Goal: Task Accomplishment & Management: Use online tool/utility

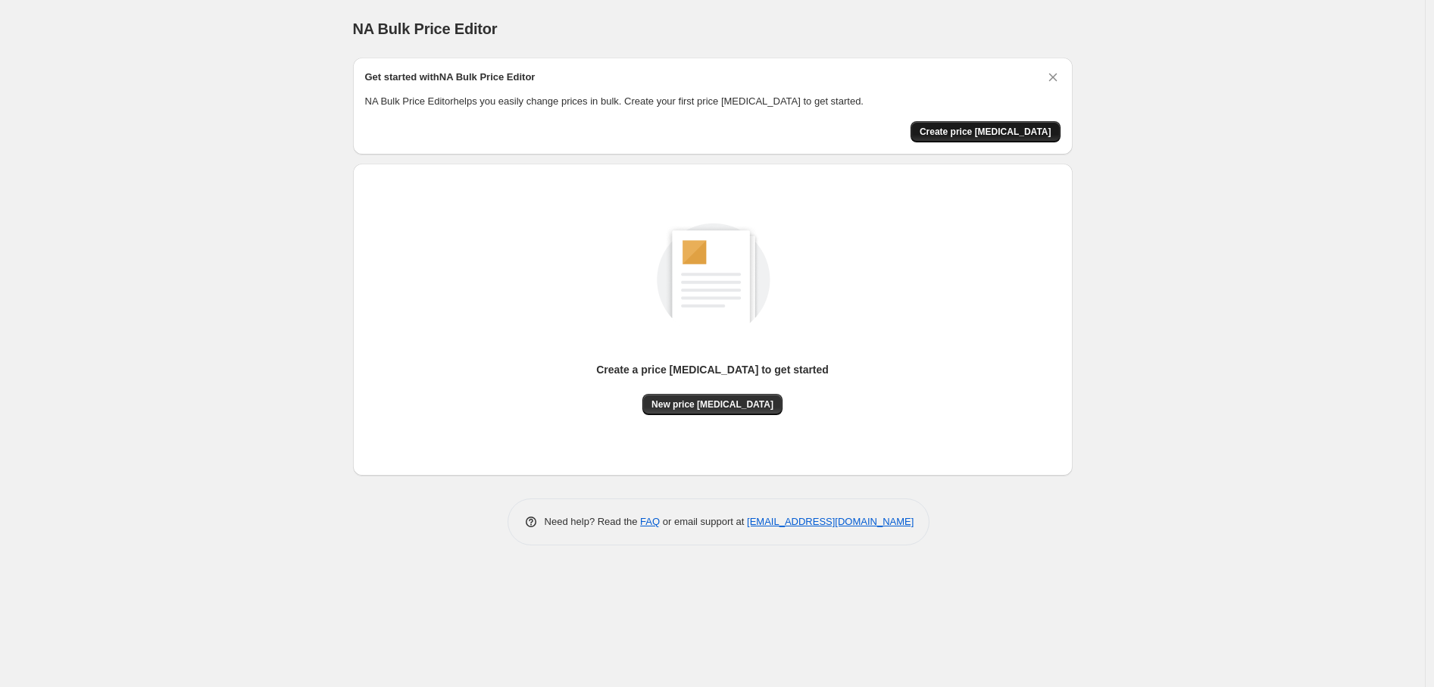
click at [1040, 133] on span "Create price change job" at bounding box center [986, 132] width 132 height 12
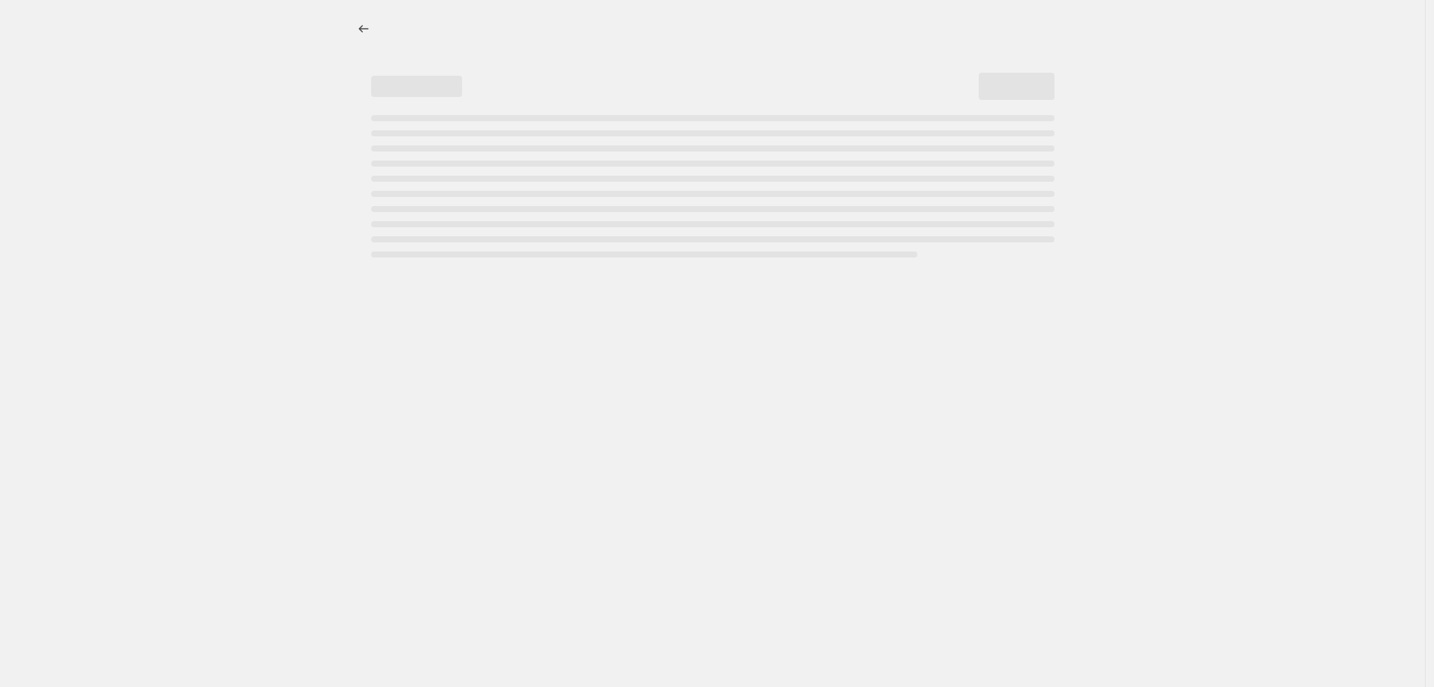
select select "percentage"
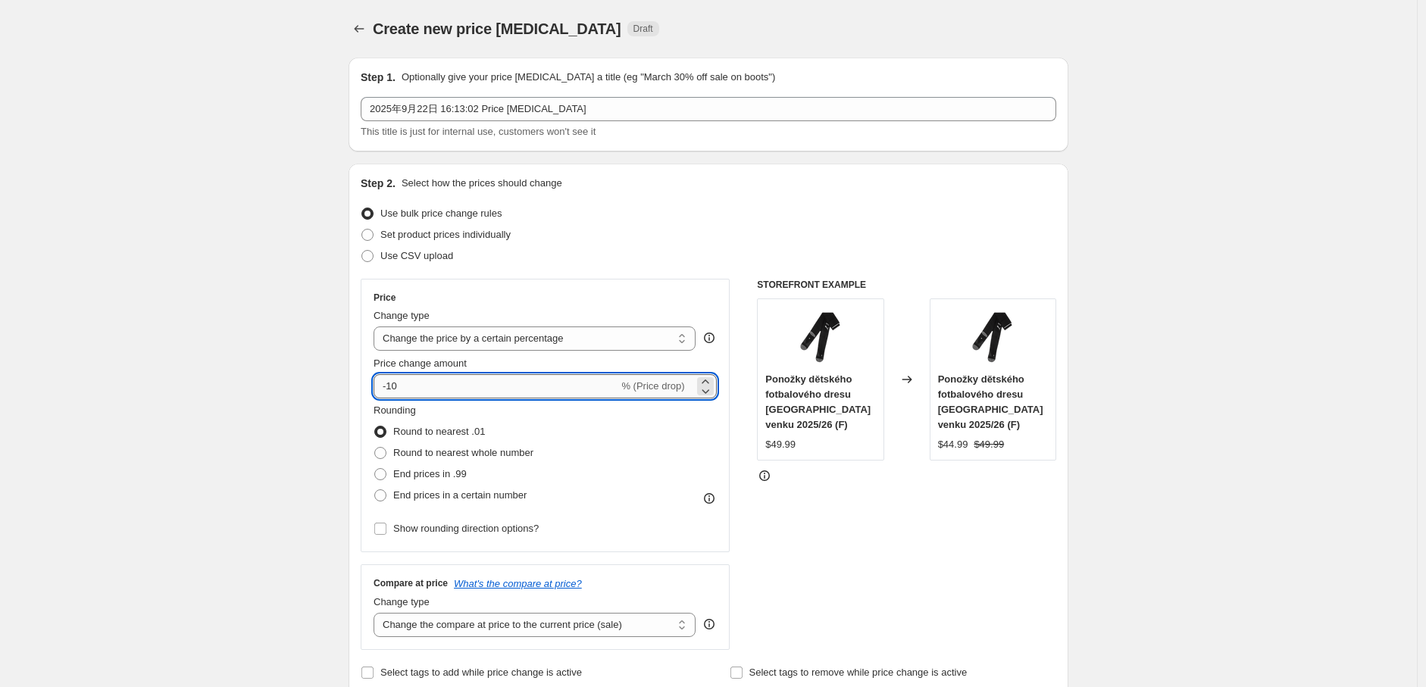
click at [512, 376] on input "-10" at bounding box center [495, 386] width 245 height 24
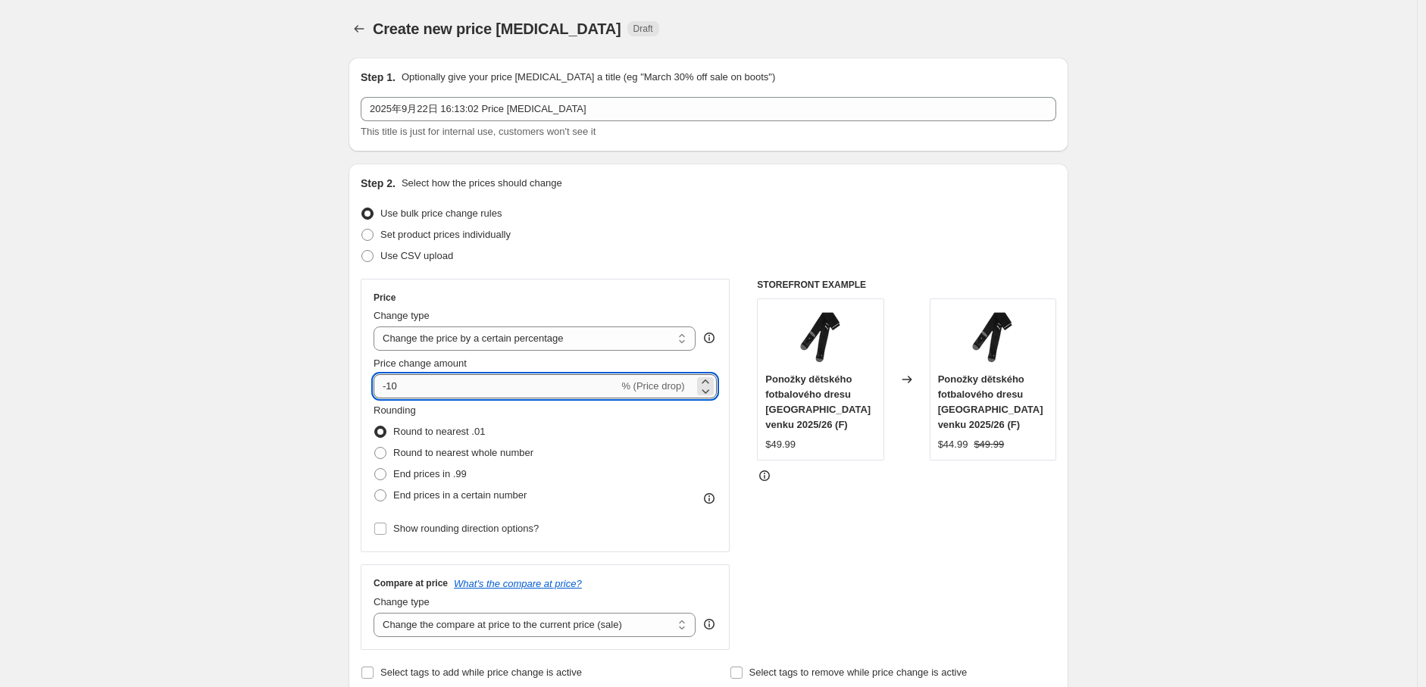
click at [512, 376] on input "-10" at bounding box center [495, 386] width 245 height 24
click at [468, 378] on input "-10" at bounding box center [495, 386] width 245 height 24
drag, startPoint x: 391, startPoint y: 387, endPoint x: 420, endPoint y: 392, distance: 29.1
click at [420, 392] on input "-10" at bounding box center [495, 386] width 245 height 24
type input "-8"
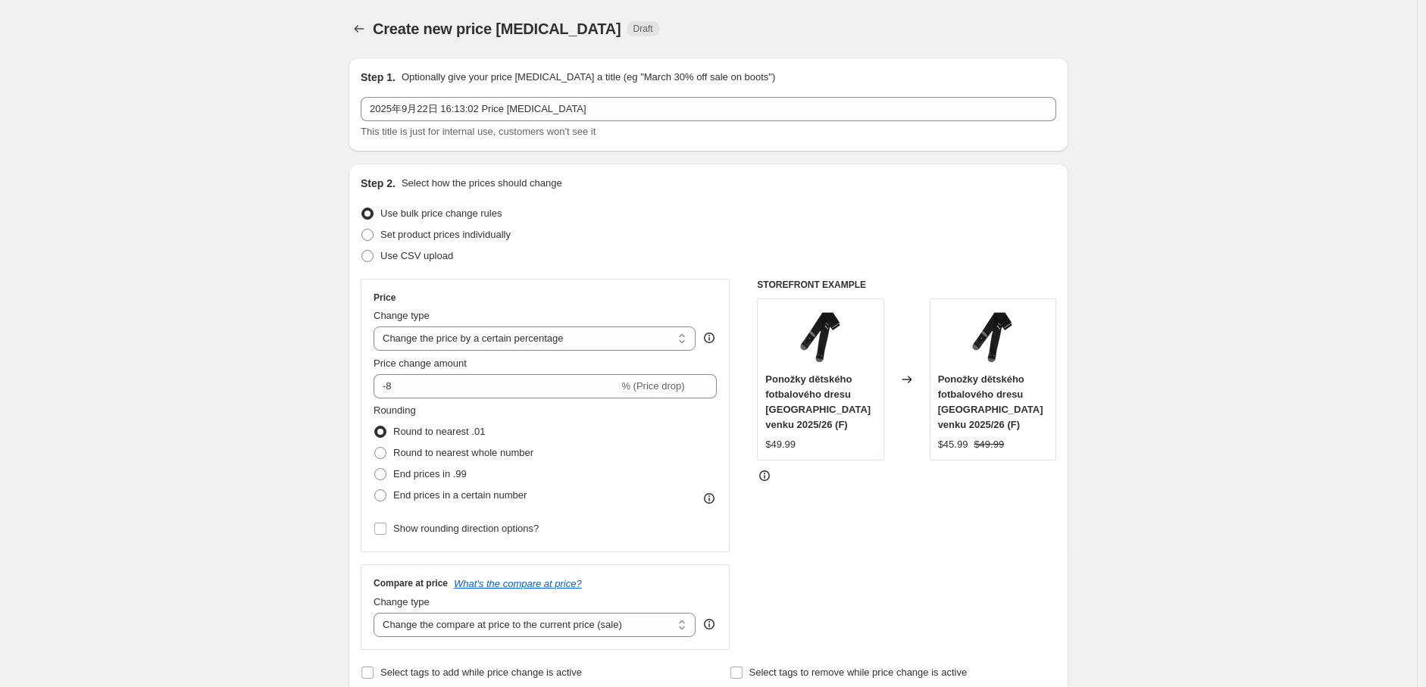
click at [661, 448] on div "Rounding Round to nearest .01 Round to nearest whole number End prices in .99 E…" at bounding box center [544, 454] width 343 height 103
click at [616, 321] on div "Change type" at bounding box center [534, 315] width 322 height 15
click at [610, 344] on select "Change the price to a certain amount Change the price by a certain amount Chang…" at bounding box center [534, 339] width 322 height 24
select select "by"
click at [377, 327] on select "Change the price to a certain amount Change the price by a certain amount Chang…" at bounding box center [534, 339] width 322 height 24
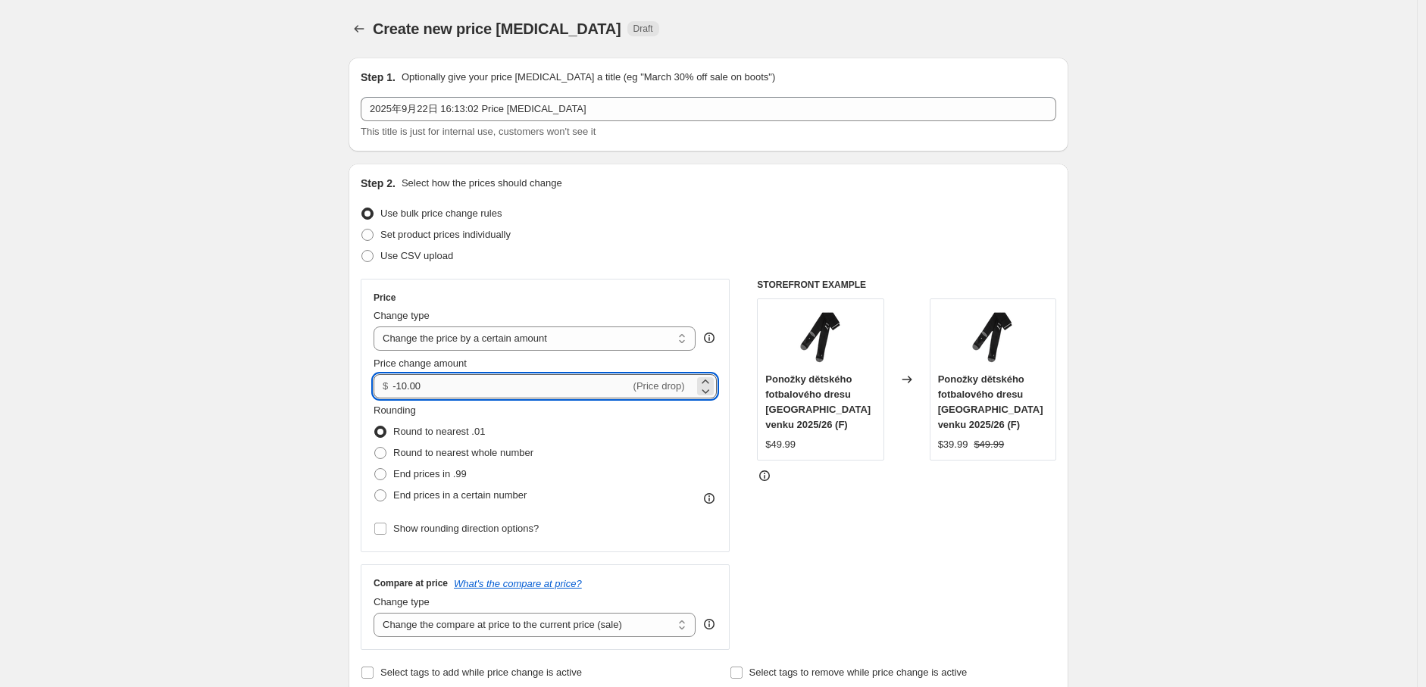
click at [438, 383] on input "-10.00" at bounding box center [510, 386] width 237 height 24
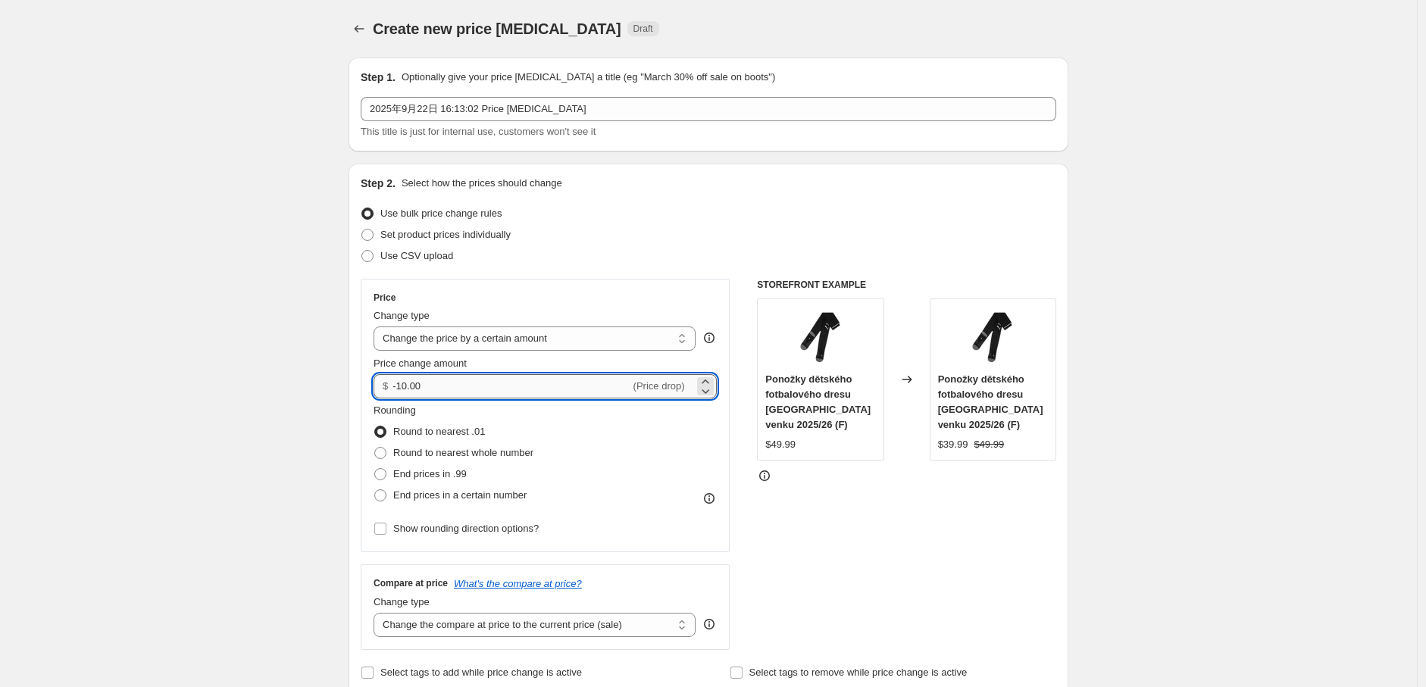
click at [438, 383] on input "-10.00" at bounding box center [510, 386] width 237 height 24
click at [443, 383] on input "-10.00" at bounding box center [510, 386] width 237 height 24
click at [455, 387] on input "-10.00" at bounding box center [510, 386] width 237 height 24
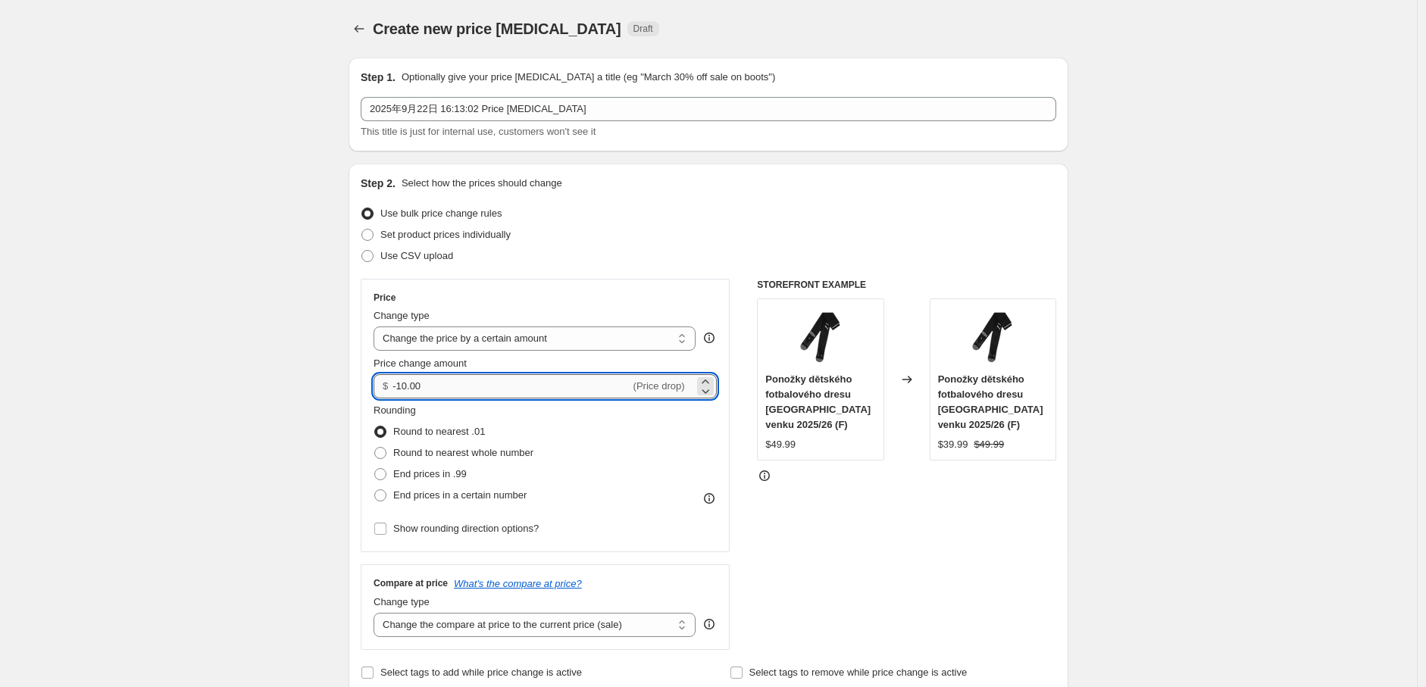
click at [455, 387] on input "-10.00" at bounding box center [510, 386] width 237 height 24
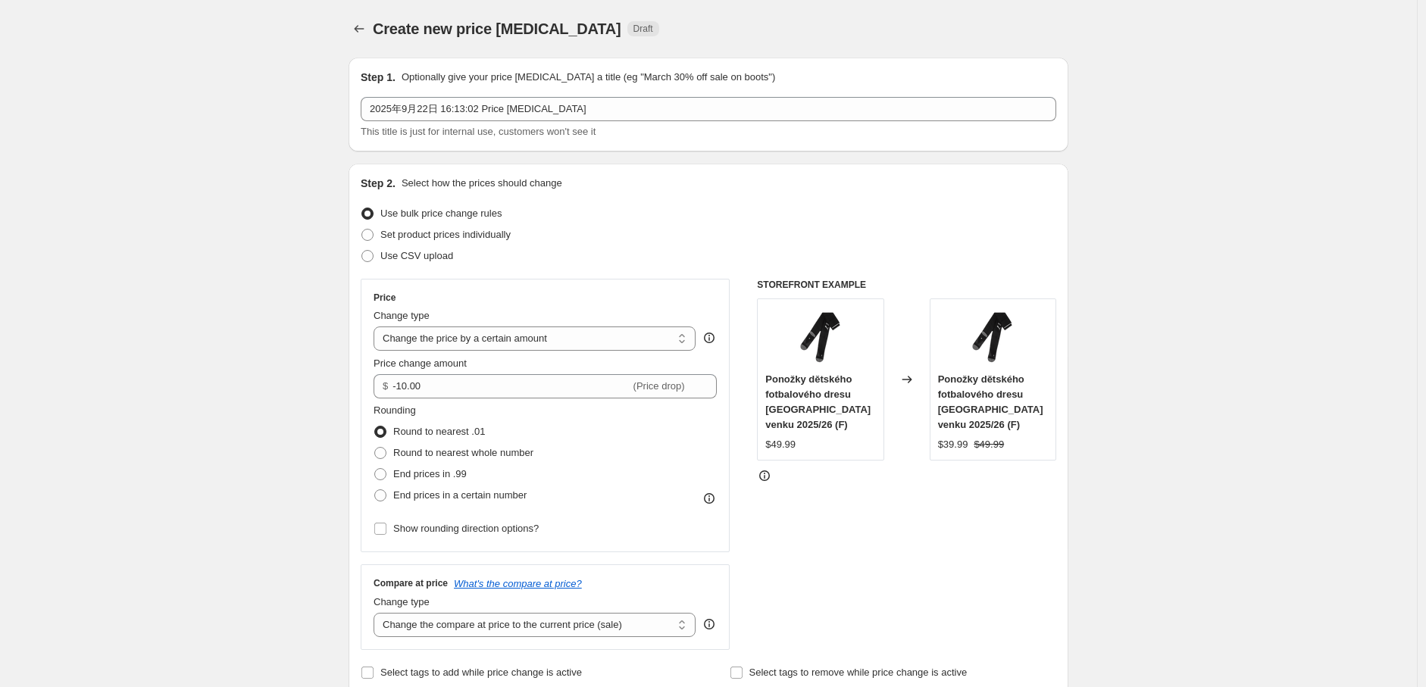
click at [983, 533] on div "STOREFRONT EXAMPLE Ponožky dětského fotbalového dresu Manchester City venku 202…" at bounding box center [906, 464] width 299 height 371
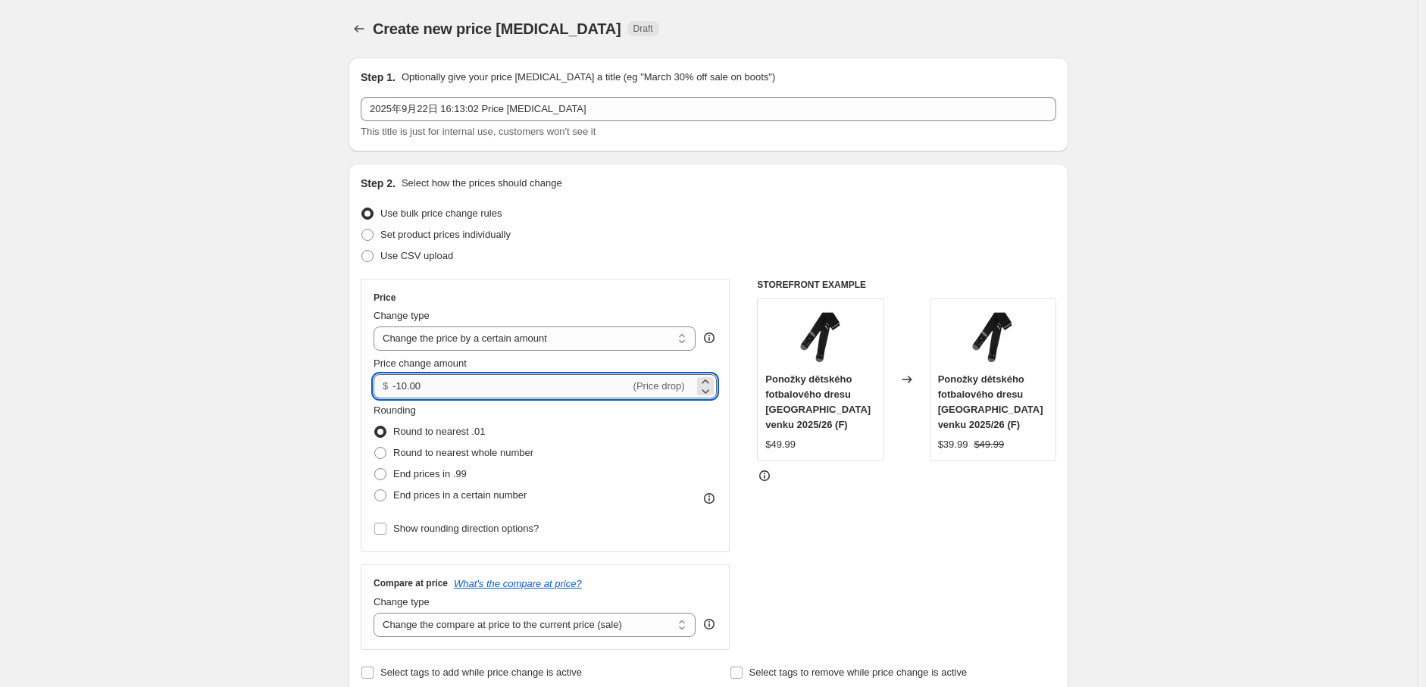
click at [495, 380] on input "-10.00" at bounding box center [510, 386] width 237 height 24
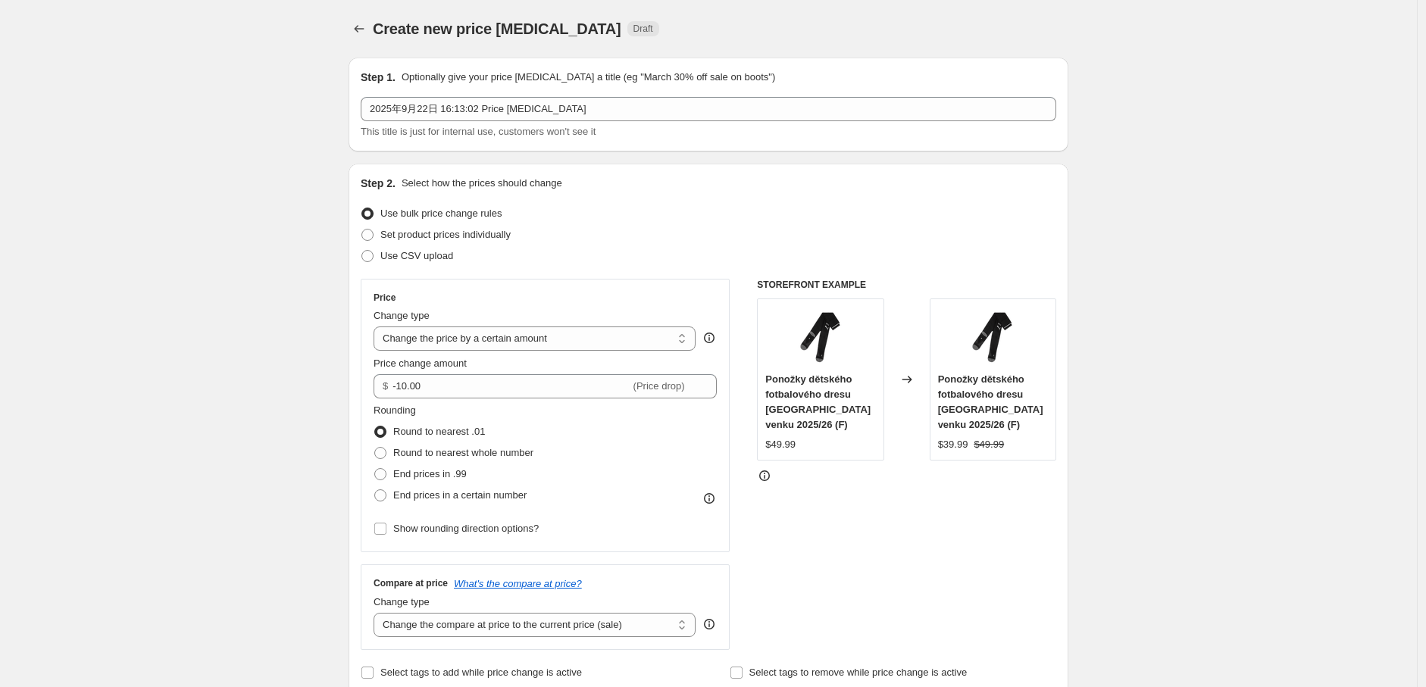
click at [972, 587] on div "STOREFRONT EXAMPLE Ponožky dětského fotbalového dresu Manchester City venku 202…" at bounding box center [906, 464] width 299 height 371
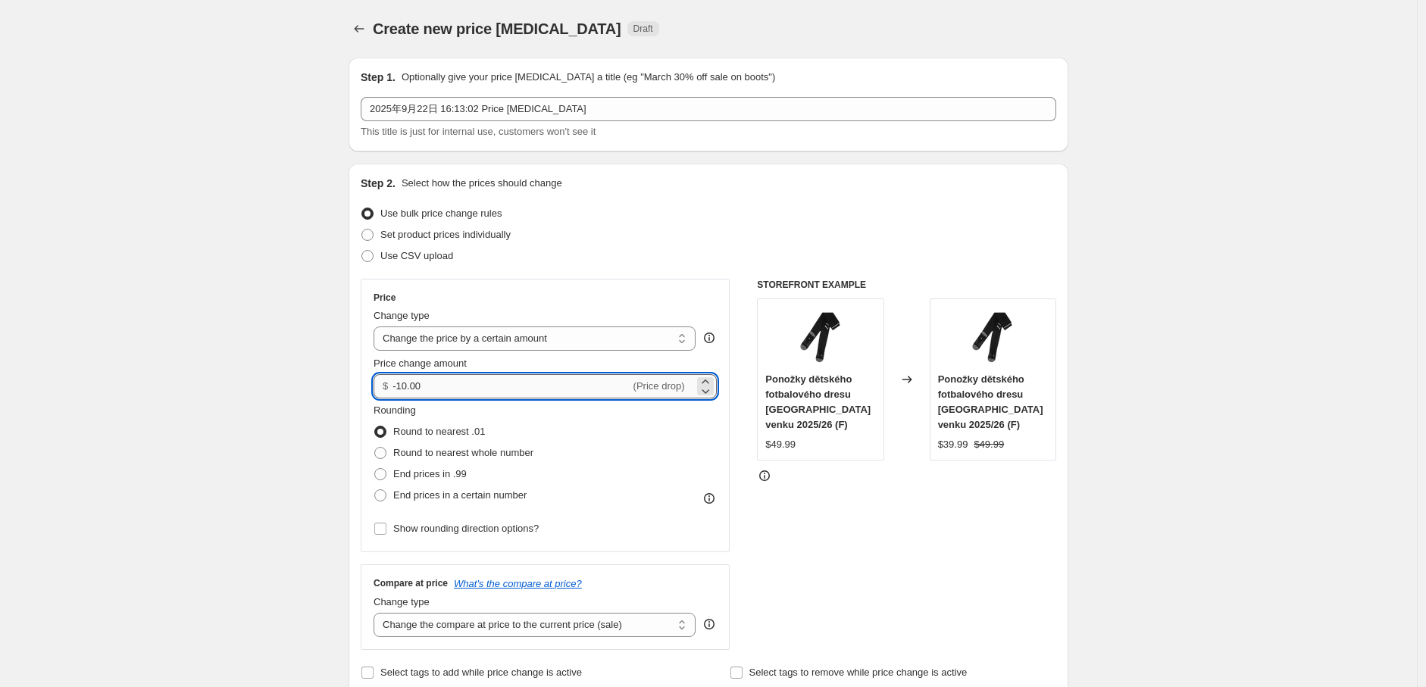
click at [483, 393] on input "-10.00" at bounding box center [510, 386] width 237 height 24
drag, startPoint x: 402, startPoint y: 385, endPoint x: 492, endPoint y: 381, distance: 90.2
click at [492, 381] on input "-10.00" at bounding box center [510, 386] width 237 height 24
type input "-8.00"
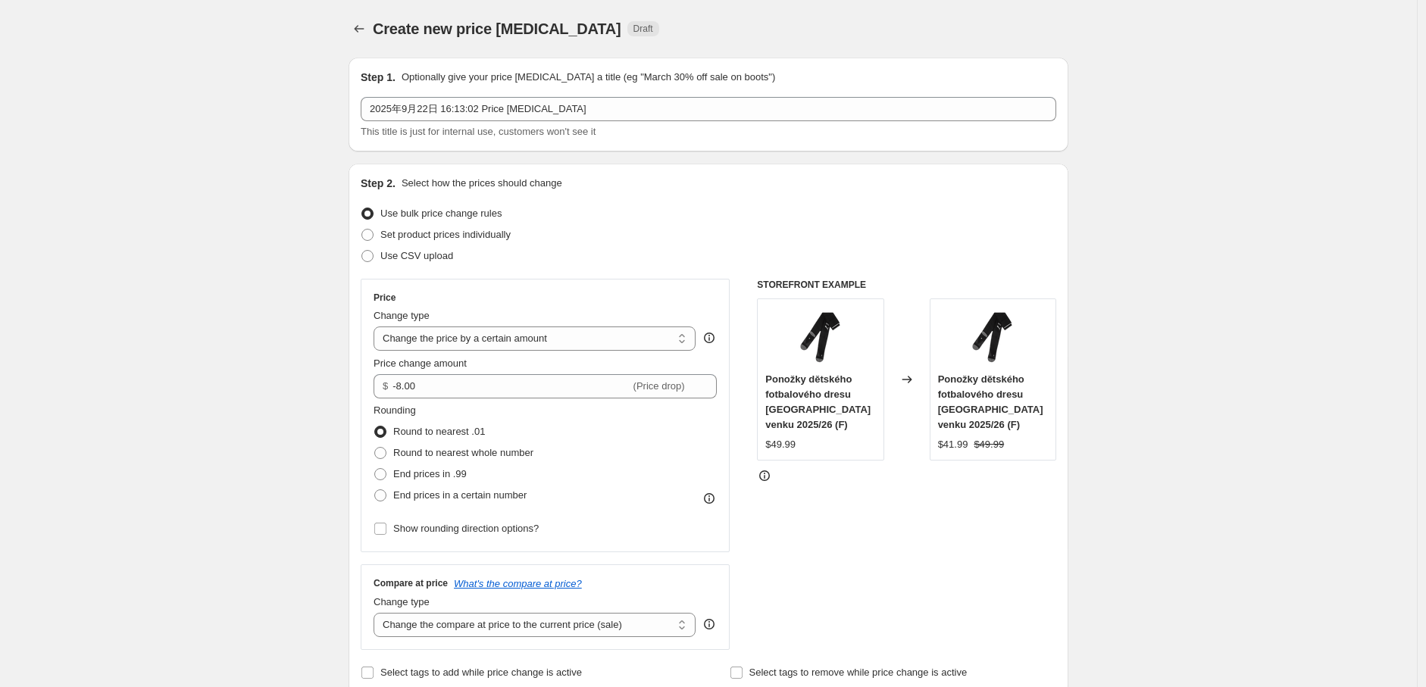
click at [828, 508] on div "STOREFRONT EXAMPLE Ponožky dětského fotbalového dresu Manchester City venku 202…" at bounding box center [906, 464] width 299 height 371
drag, startPoint x: 848, startPoint y: 430, endPoint x: 768, endPoint y: 377, distance: 96.2
click at [768, 377] on div "Ponožky dětského fotbalového dresu Manchester City venku 2025/26 (F) $49.99" at bounding box center [820, 379] width 127 height 162
copy span "Ponožky dětského fotbalového dresu [GEOGRAPHIC_DATA] venku 2025/26 (F)"
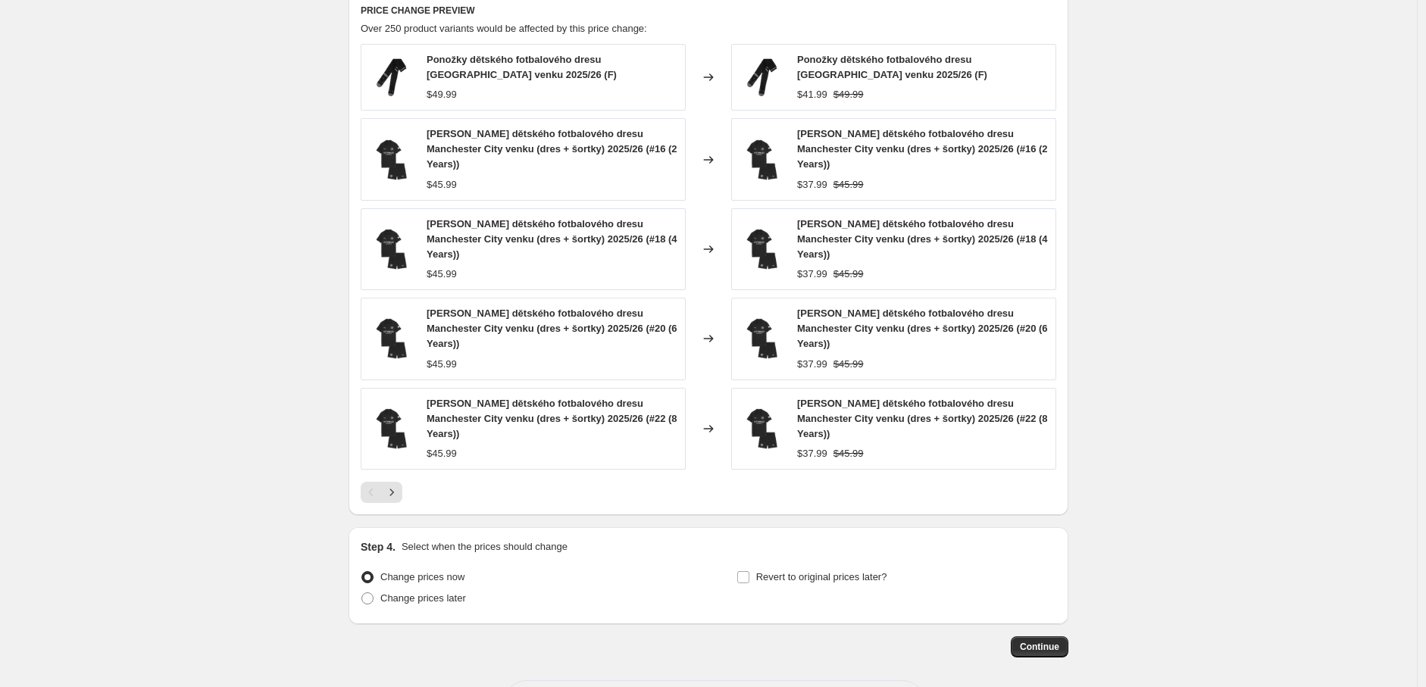
scroll to position [853, 0]
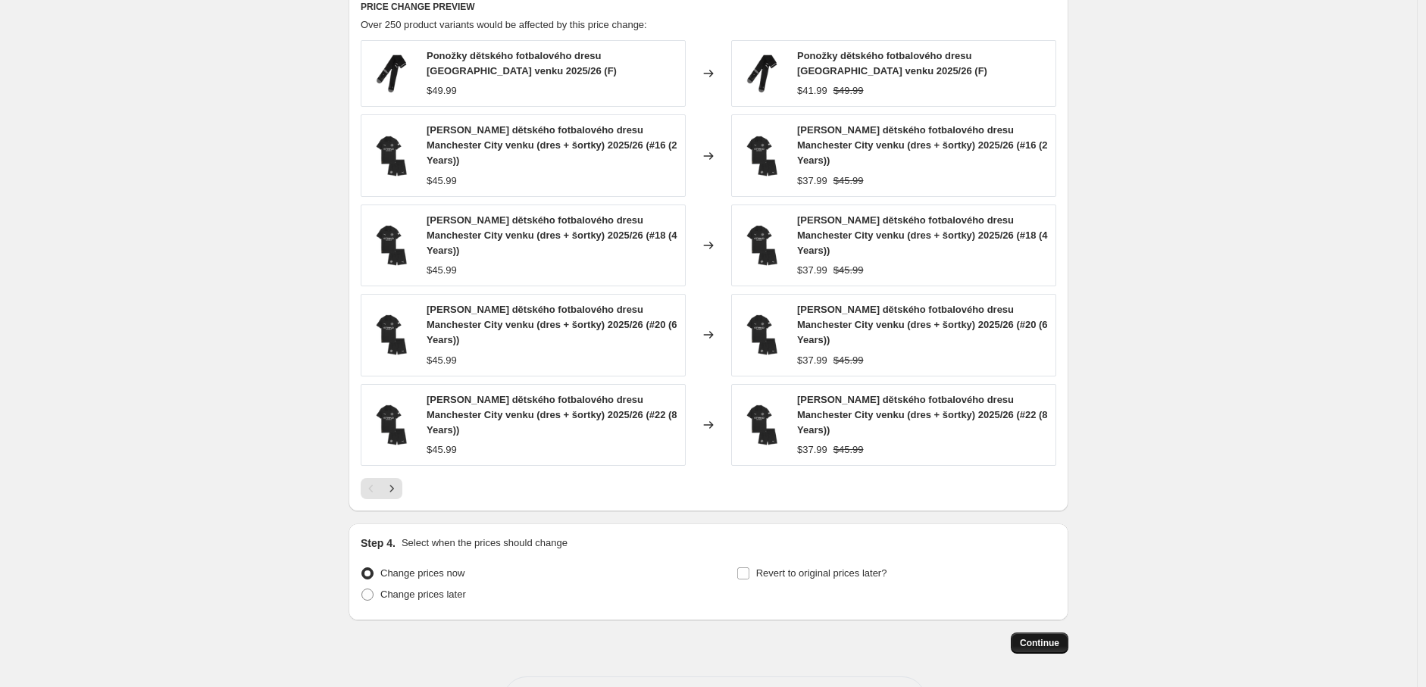
click at [1049, 637] on span "Continue" at bounding box center [1039, 643] width 39 height 12
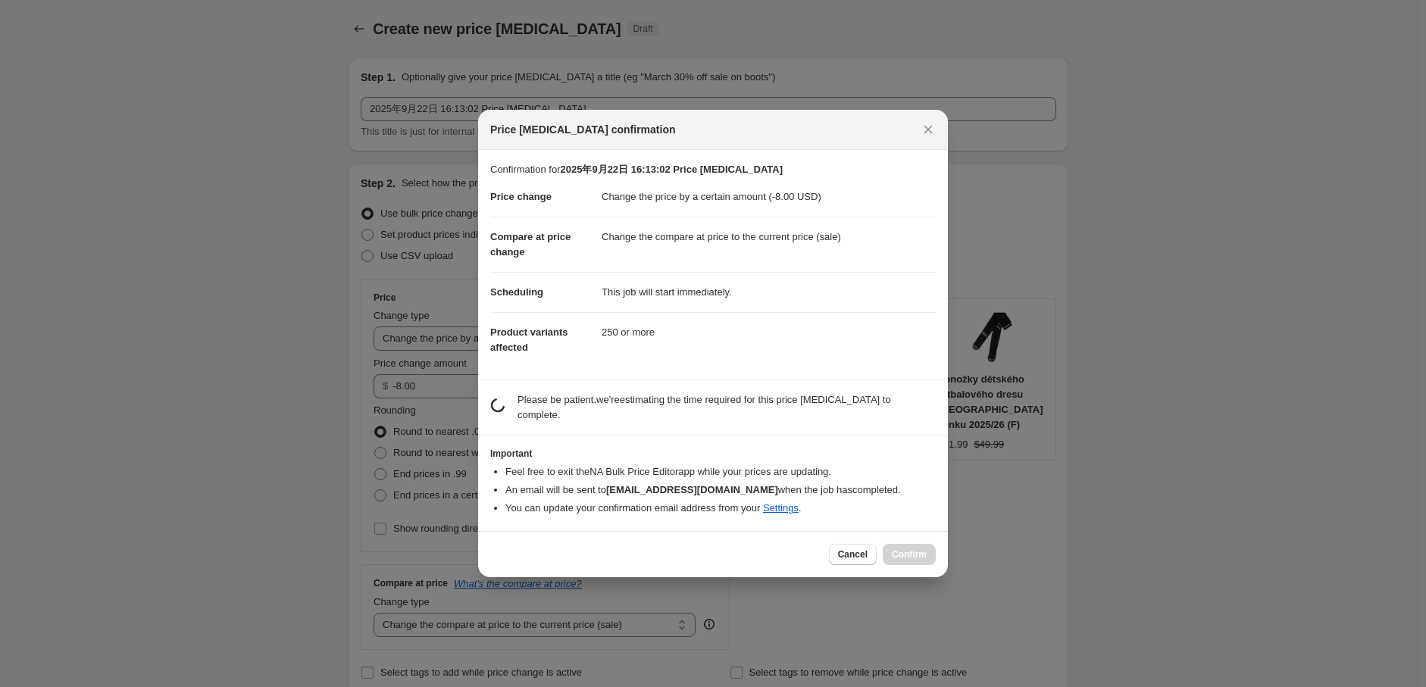
scroll to position [0, 0]
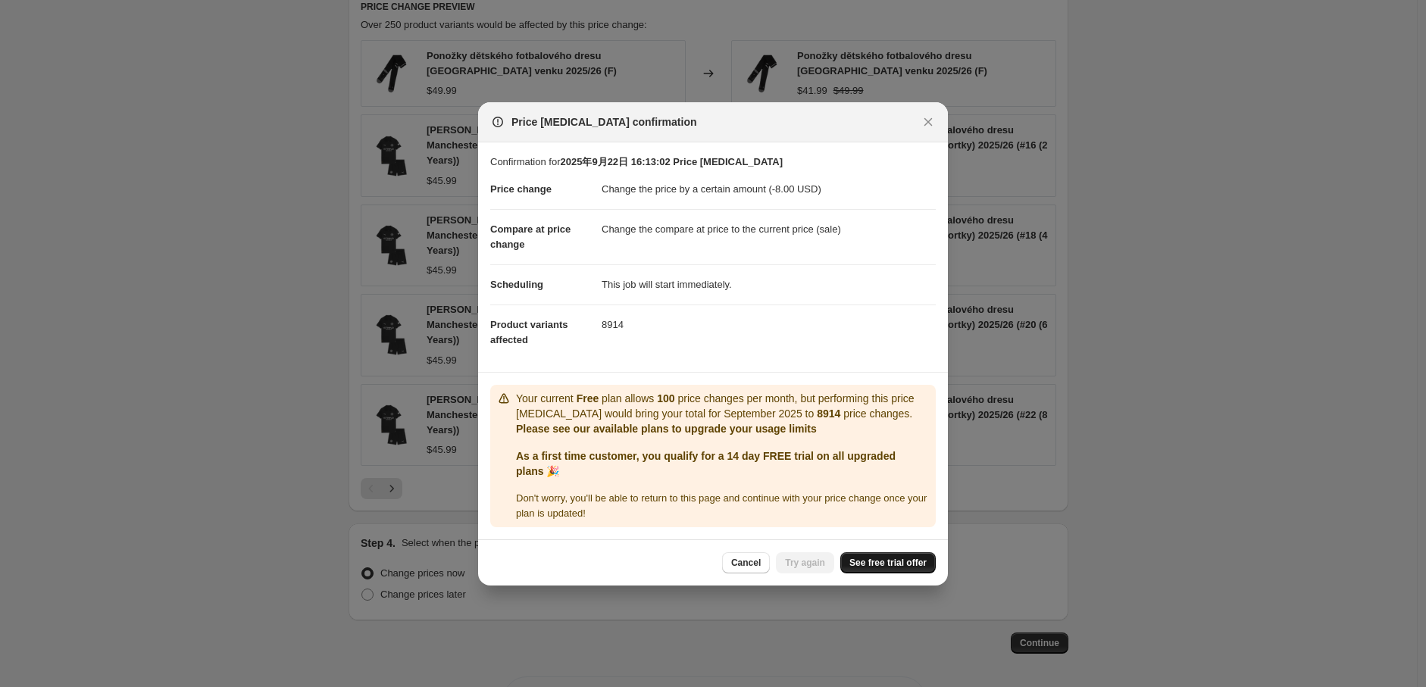
click at [910, 561] on span "See free trial offer" at bounding box center [887, 563] width 77 height 12
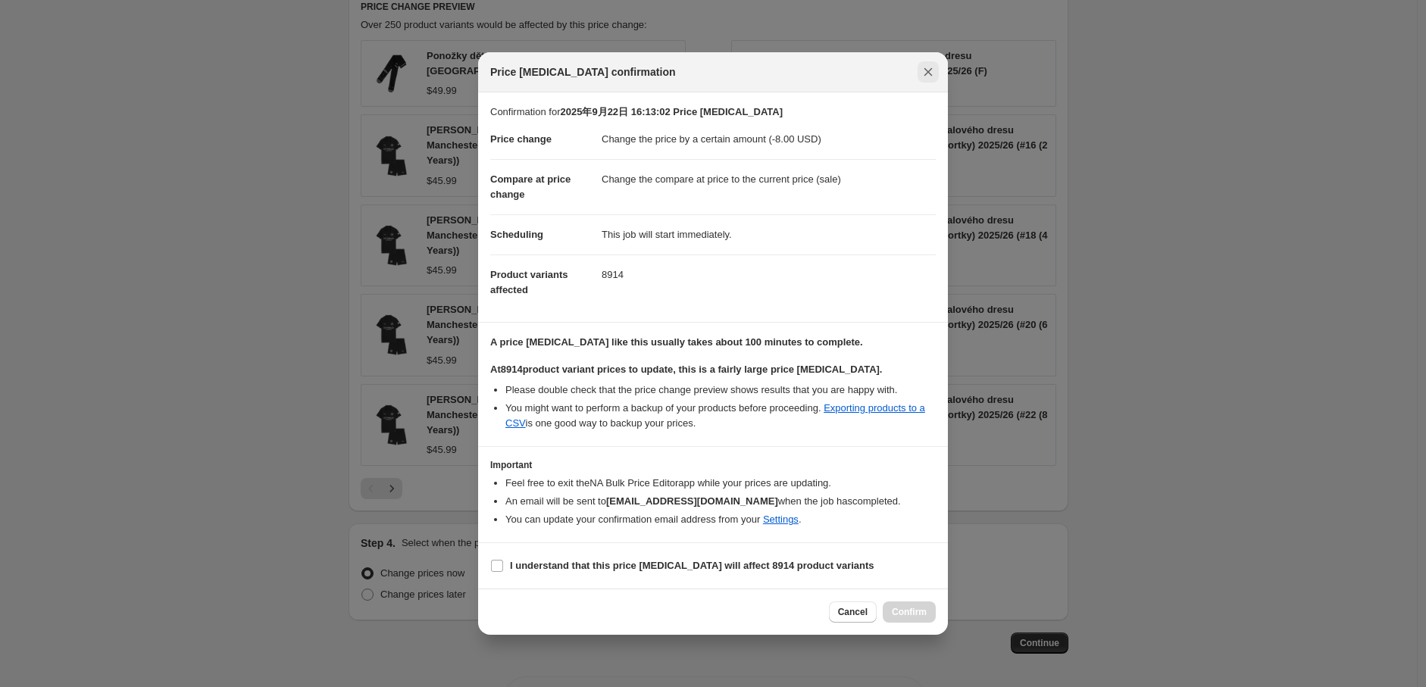
click at [933, 72] on icon "Close" at bounding box center [927, 71] width 15 height 15
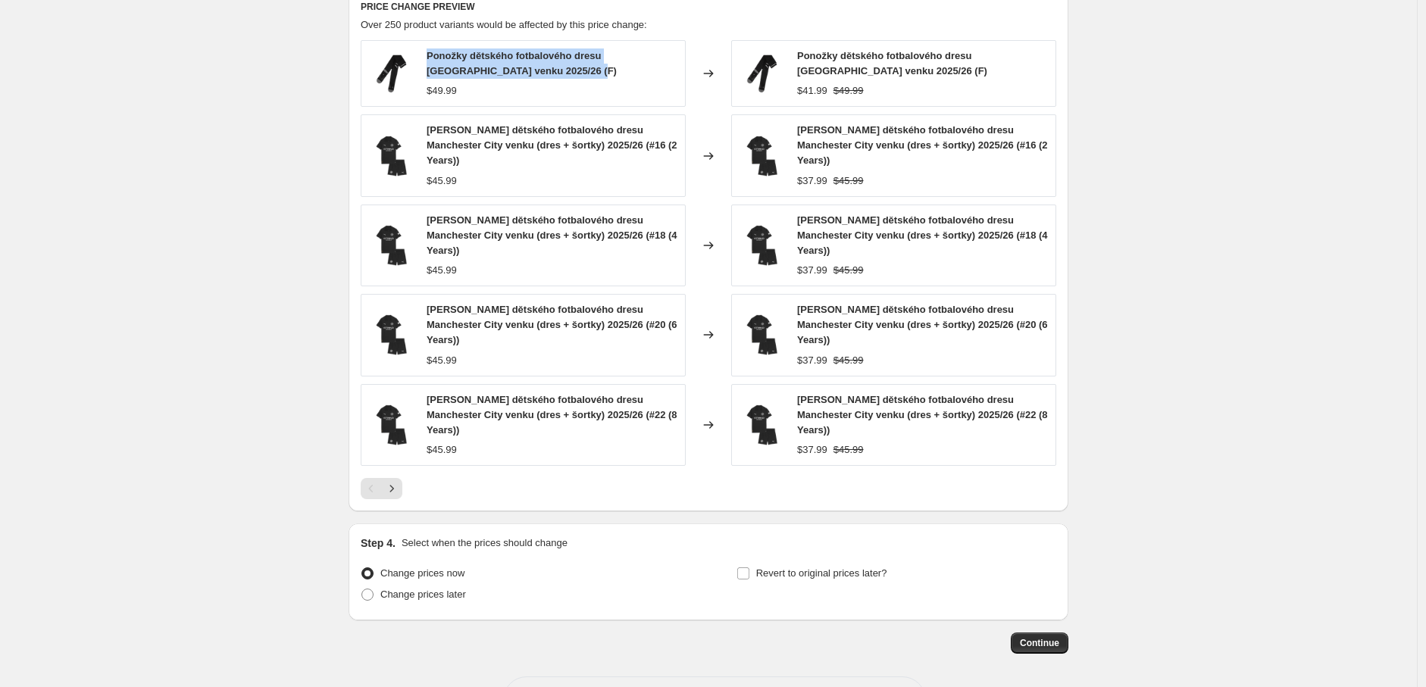
drag, startPoint x: 533, startPoint y: 70, endPoint x: 426, endPoint y: 54, distance: 108.0
click at [426, 54] on div "Ponožky dětského fotbalového dresu Manchester City venku 2025/26 (F) $49.99" at bounding box center [523, 73] width 325 height 67
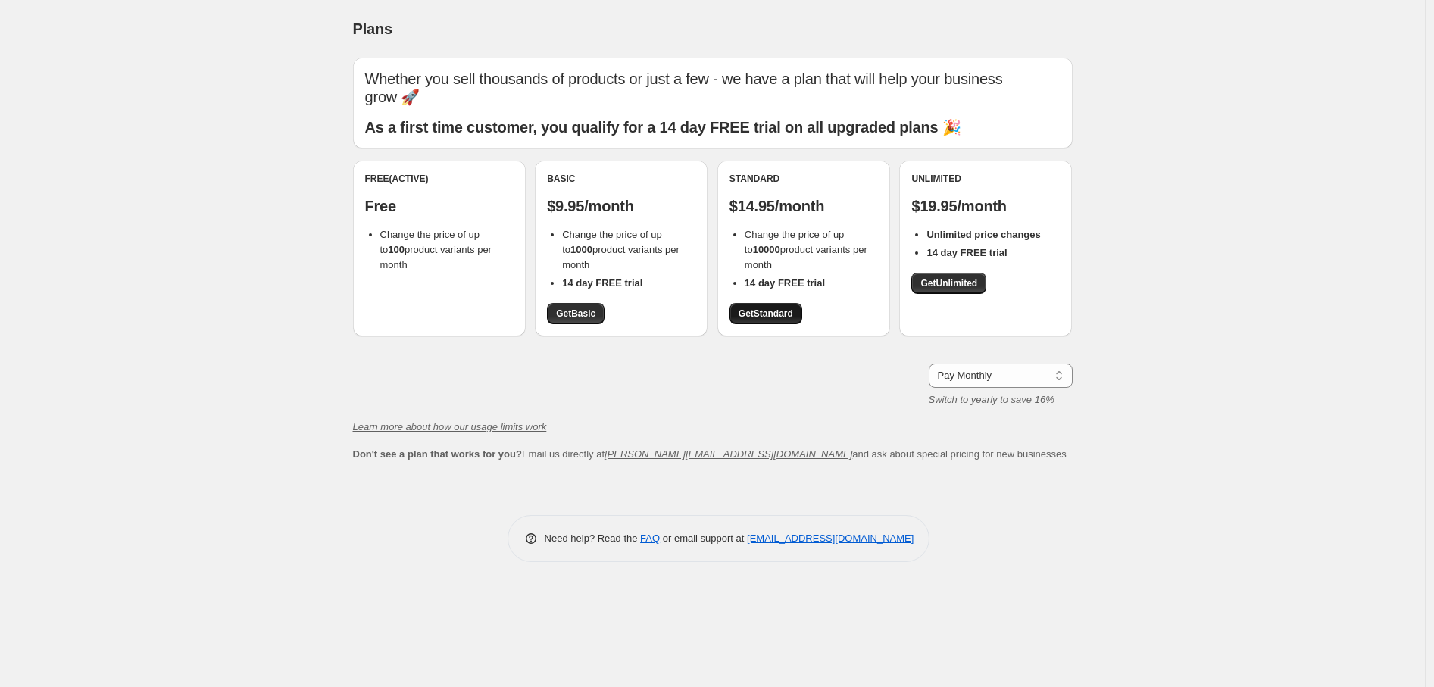
click at [789, 308] on span "Get Standard" at bounding box center [766, 314] width 55 height 12
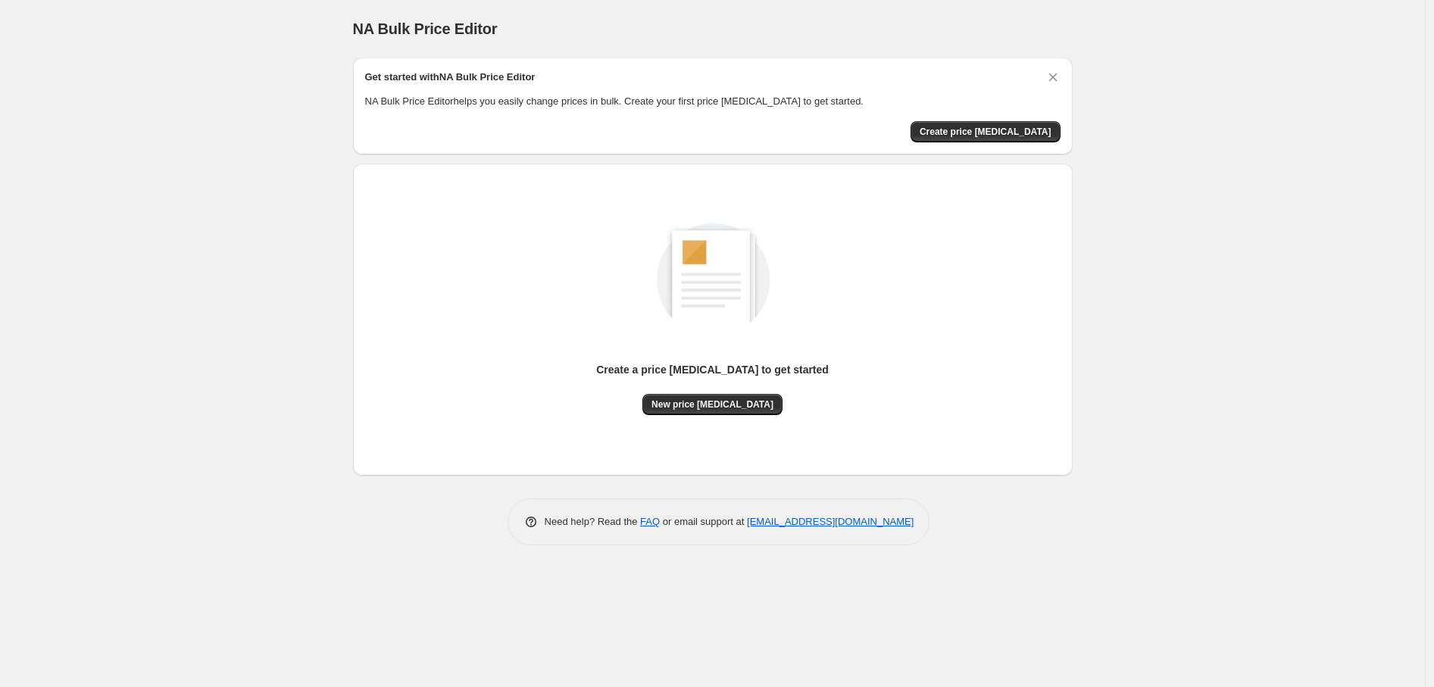
click at [1333, 357] on div "NA Bulk Price Editor. This page is ready NA Bulk Price Editor Get started with …" at bounding box center [712, 343] width 1425 height 687
click at [170, 523] on div "NA Bulk Price Editor. This page is ready NA Bulk Price Editor Get started with …" at bounding box center [712, 343] width 1425 height 687
click at [997, 140] on button "Create price [MEDICAL_DATA]" at bounding box center [986, 131] width 150 height 21
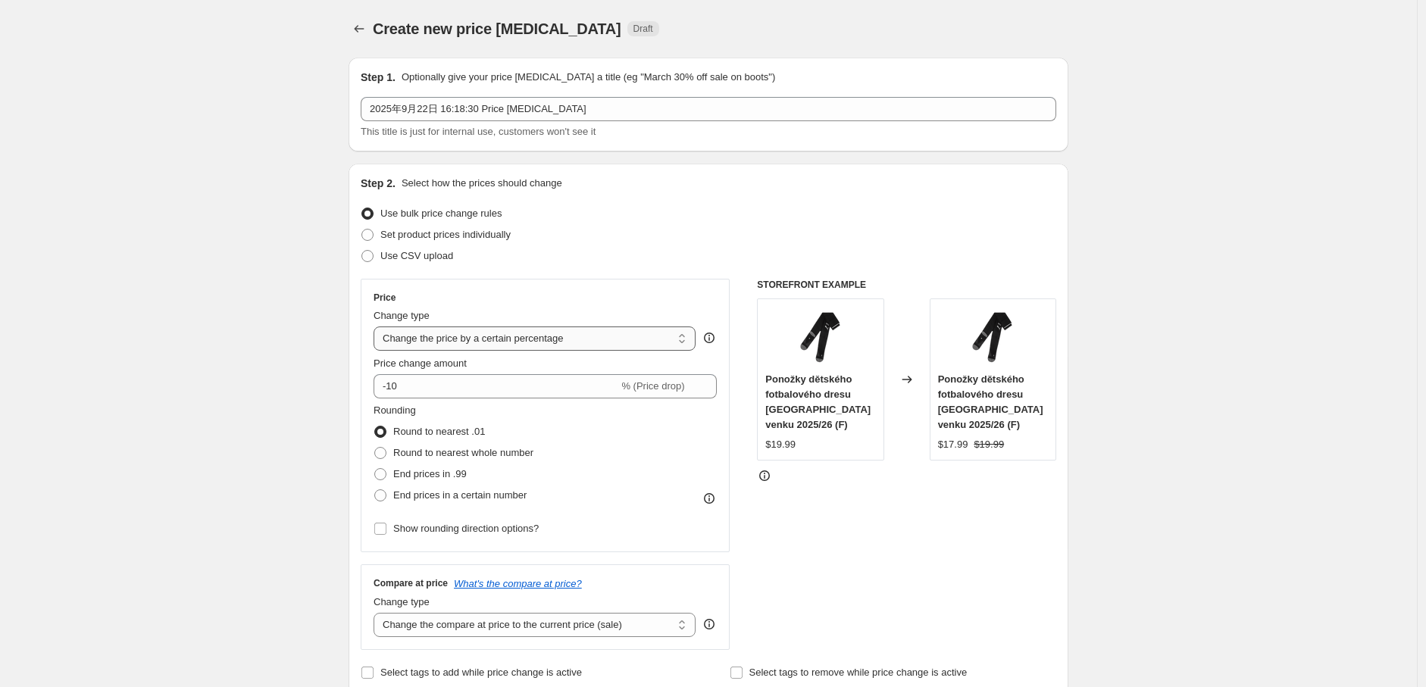
click at [630, 336] on select "Change the price to a certain amount Change the price by a certain amount Chang…" at bounding box center [534, 339] width 322 height 24
select select "by"
click at [377, 327] on select "Change the price to a certain amount Change the price by a certain amount Chang…" at bounding box center [534, 339] width 322 height 24
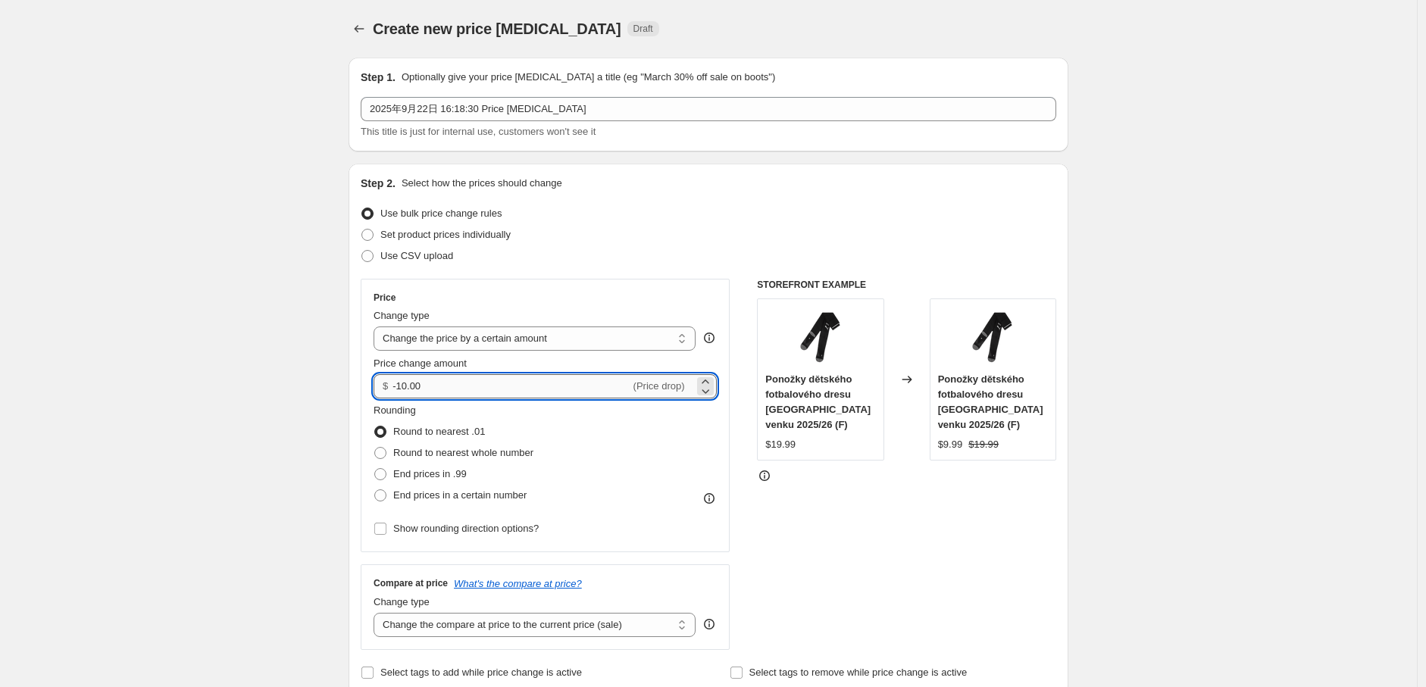
drag, startPoint x: 486, startPoint y: 372, endPoint x: 474, endPoint y: 376, distance: 12.0
click at [474, 376] on div "Price change amount $ -10.00 (Price drop)" at bounding box center [544, 377] width 343 height 42
drag, startPoint x: 402, startPoint y: 389, endPoint x: 489, endPoint y: 382, distance: 86.6
click at [489, 382] on input "-10.00" at bounding box center [510, 386] width 237 height 24
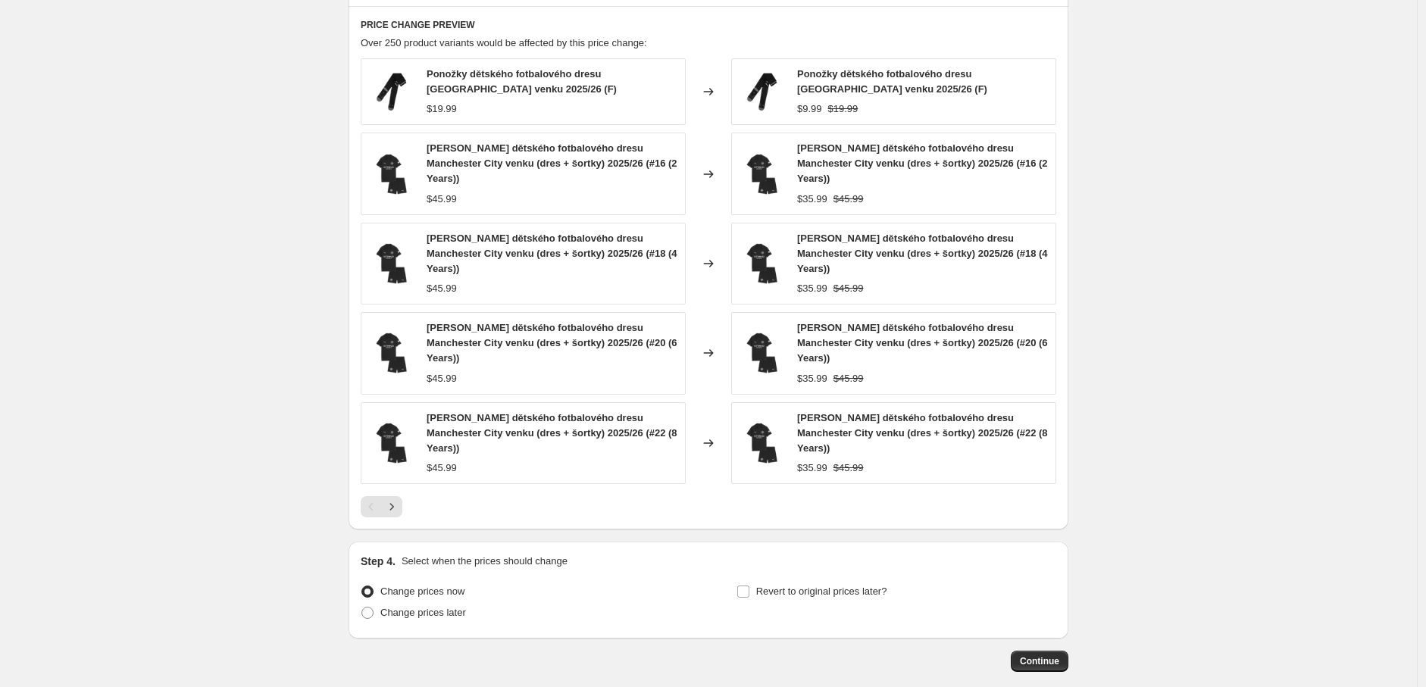
scroll to position [853, 0]
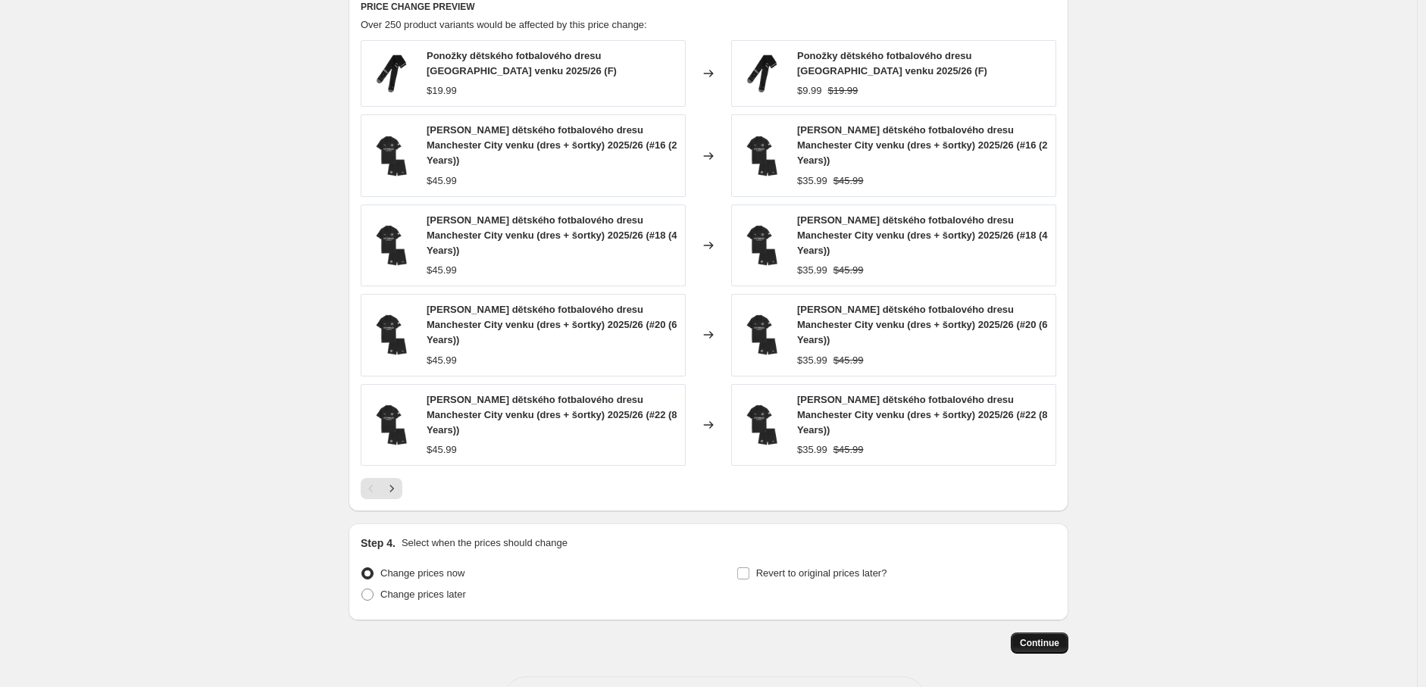
type input "-8.00"
click at [1026, 637] on span "Continue" at bounding box center [1039, 643] width 39 height 12
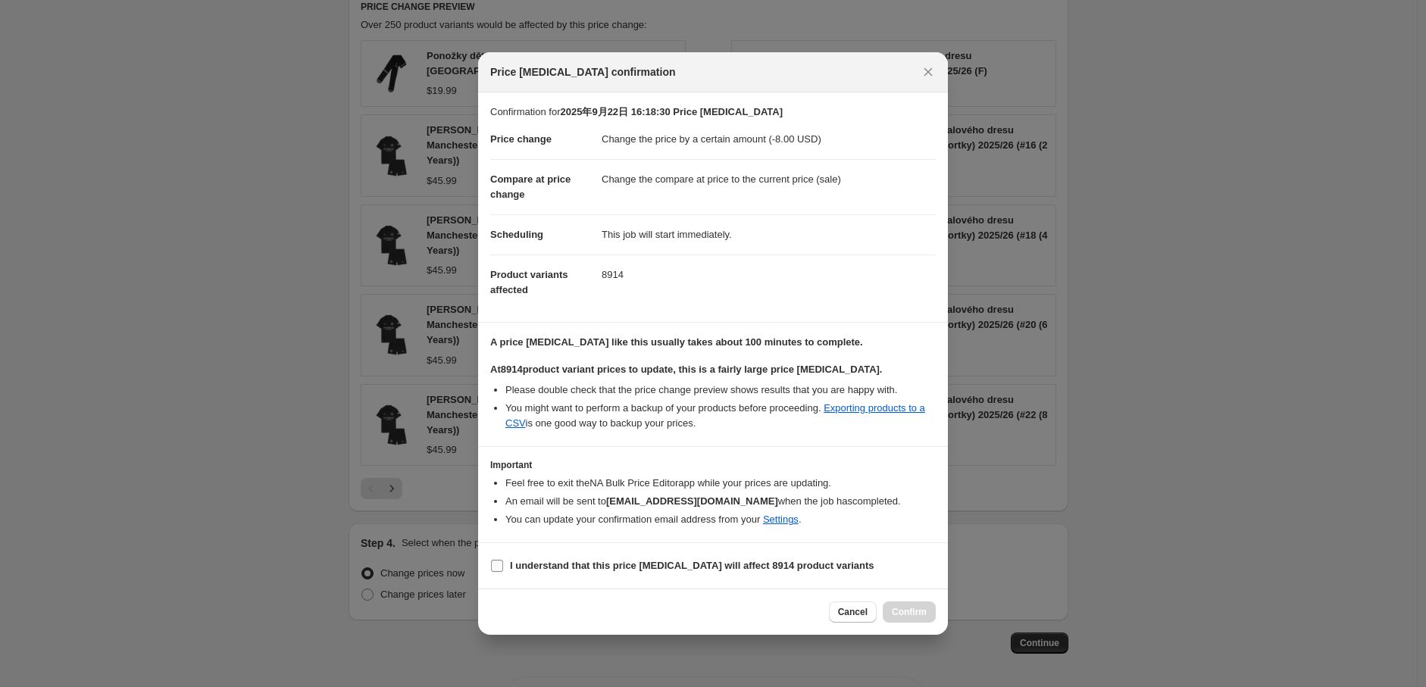
click at [505, 559] on label "I understand that this price change job will affect 8914 product variants" at bounding box center [682, 565] width 384 height 21
click at [503, 560] on input "I understand that this price change job will affect 8914 product variants" at bounding box center [497, 566] width 12 height 12
checkbox input "true"
click at [914, 615] on span "Confirm" at bounding box center [909, 612] width 35 height 12
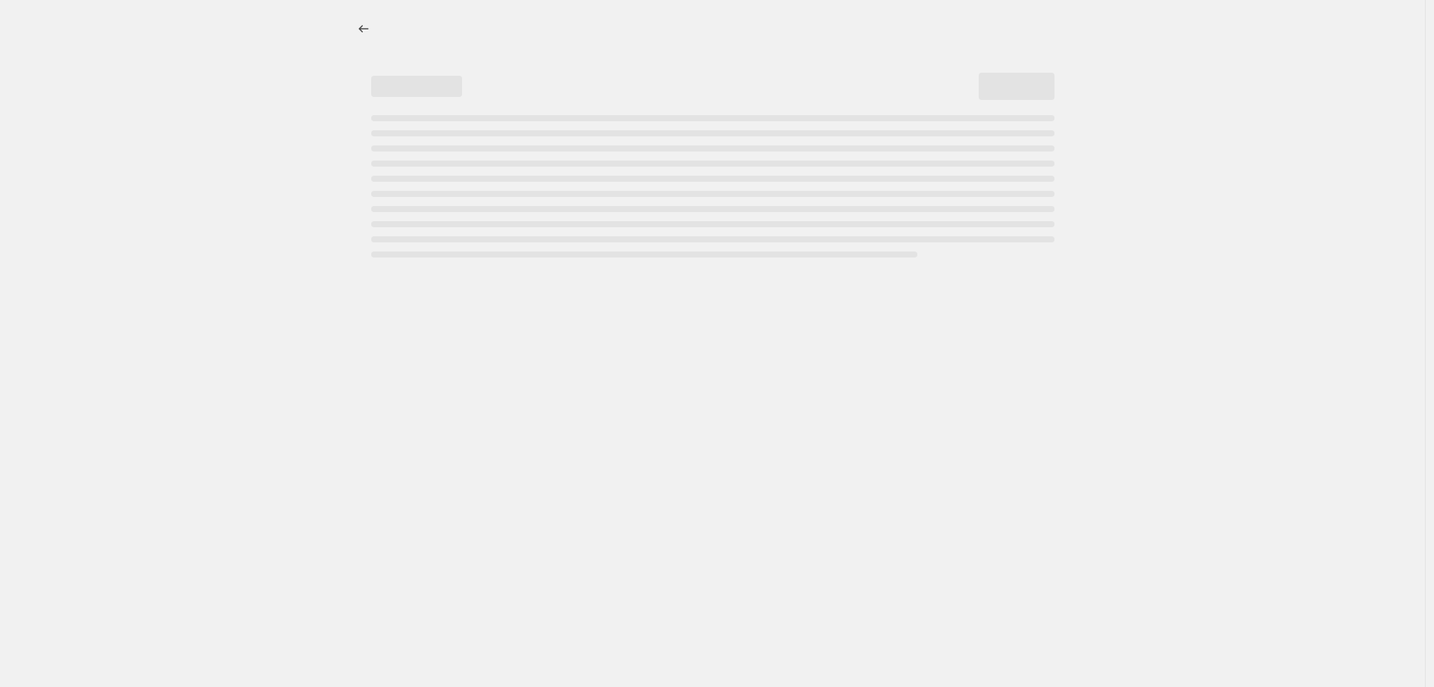
select select "by"
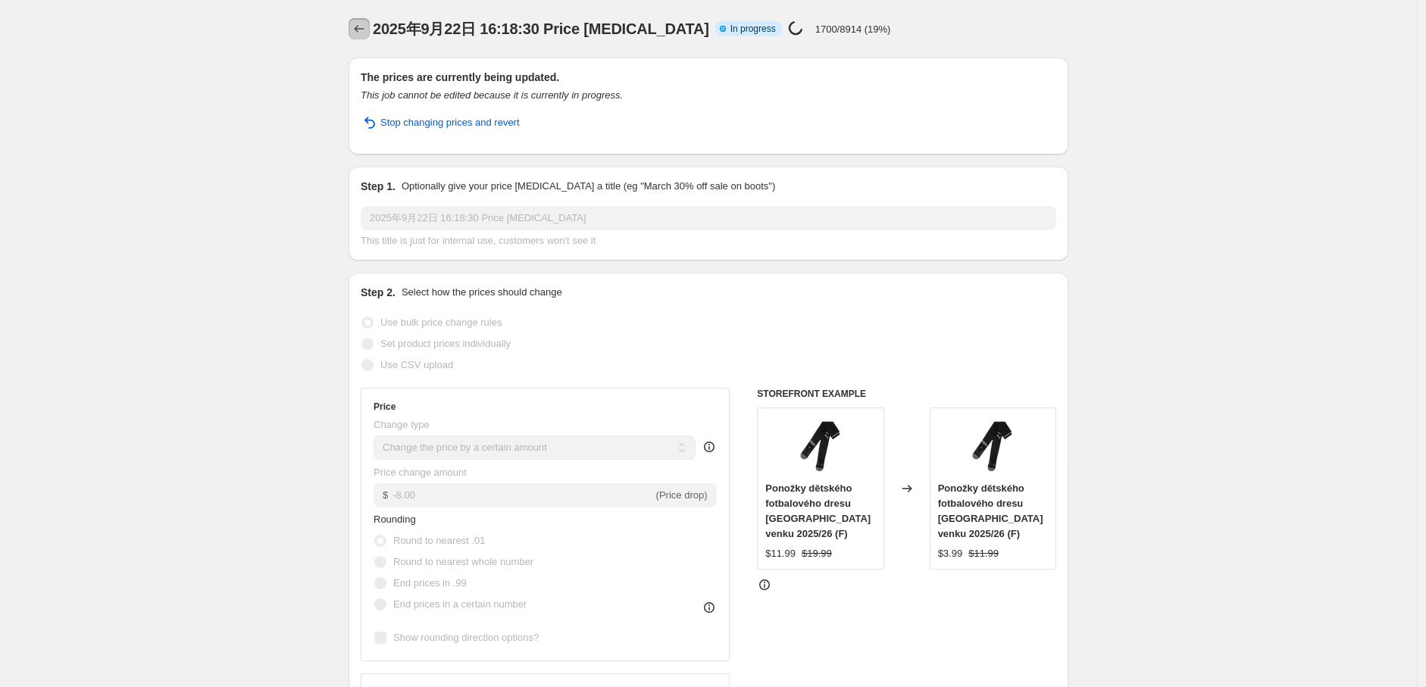
click at [366, 21] on icon "Price change jobs" at bounding box center [359, 28] width 15 height 15
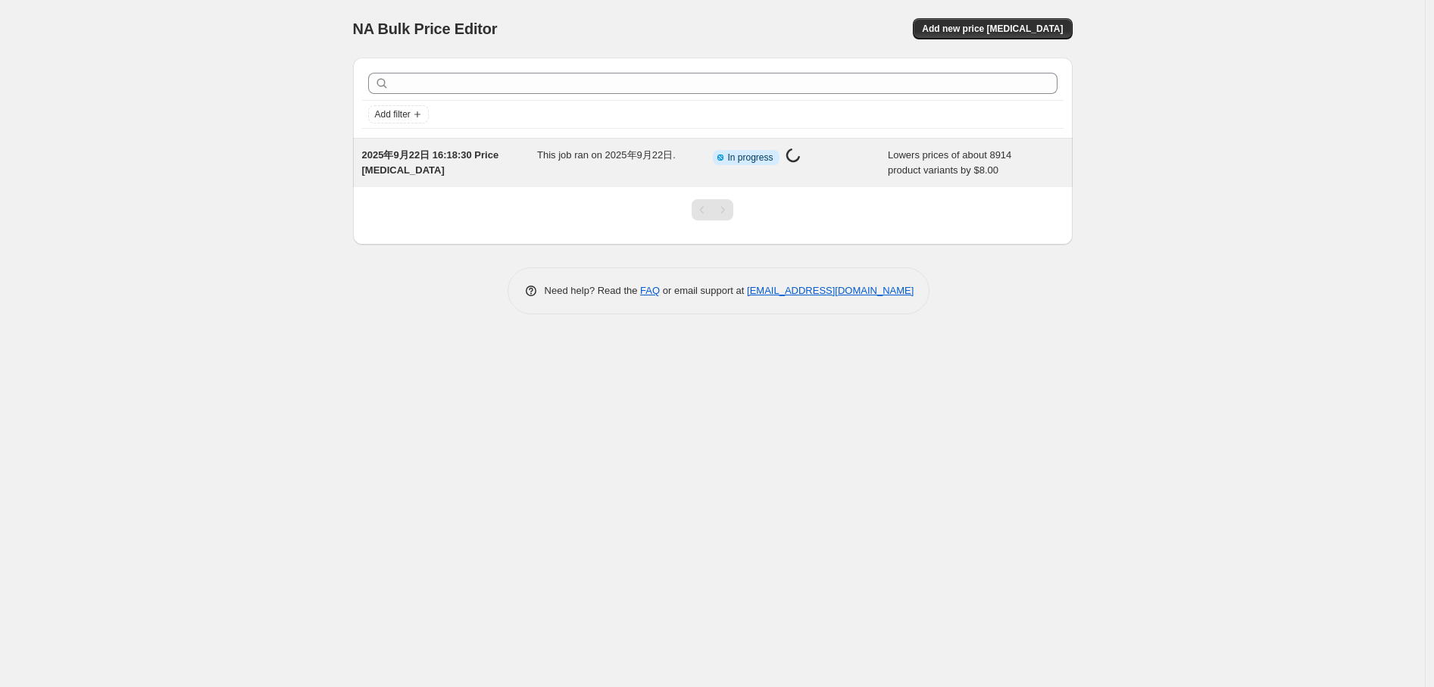
click at [496, 167] on div "2025年9月22日 16:18:30 Price [MEDICAL_DATA]" at bounding box center [450, 163] width 176 height 30
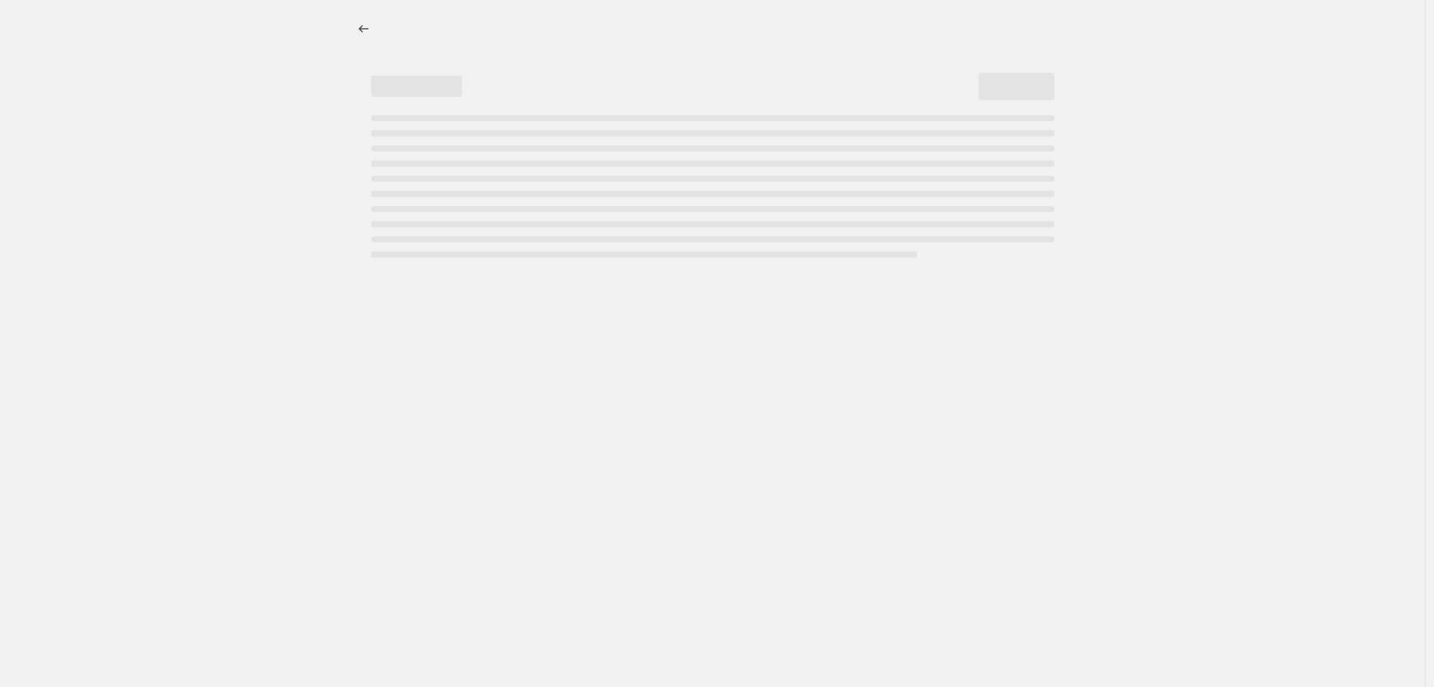
select select "by"
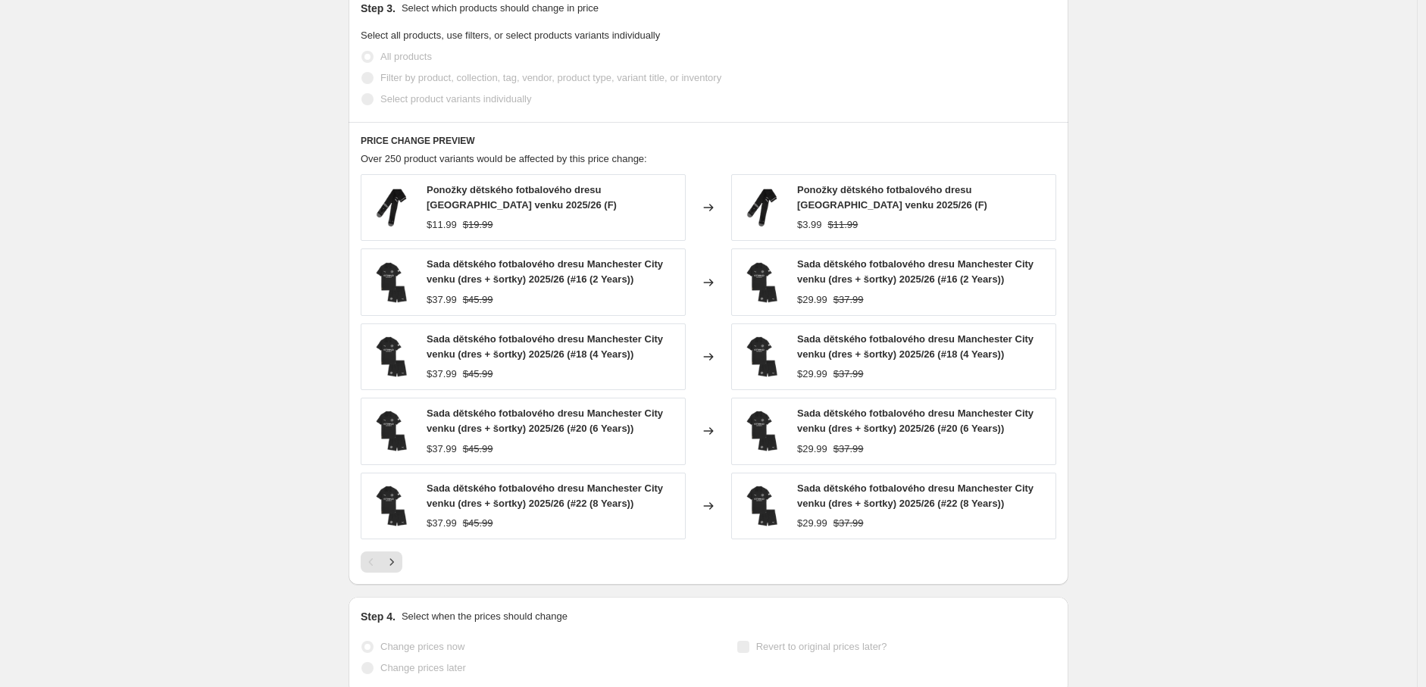
scroll to position [926, 0]
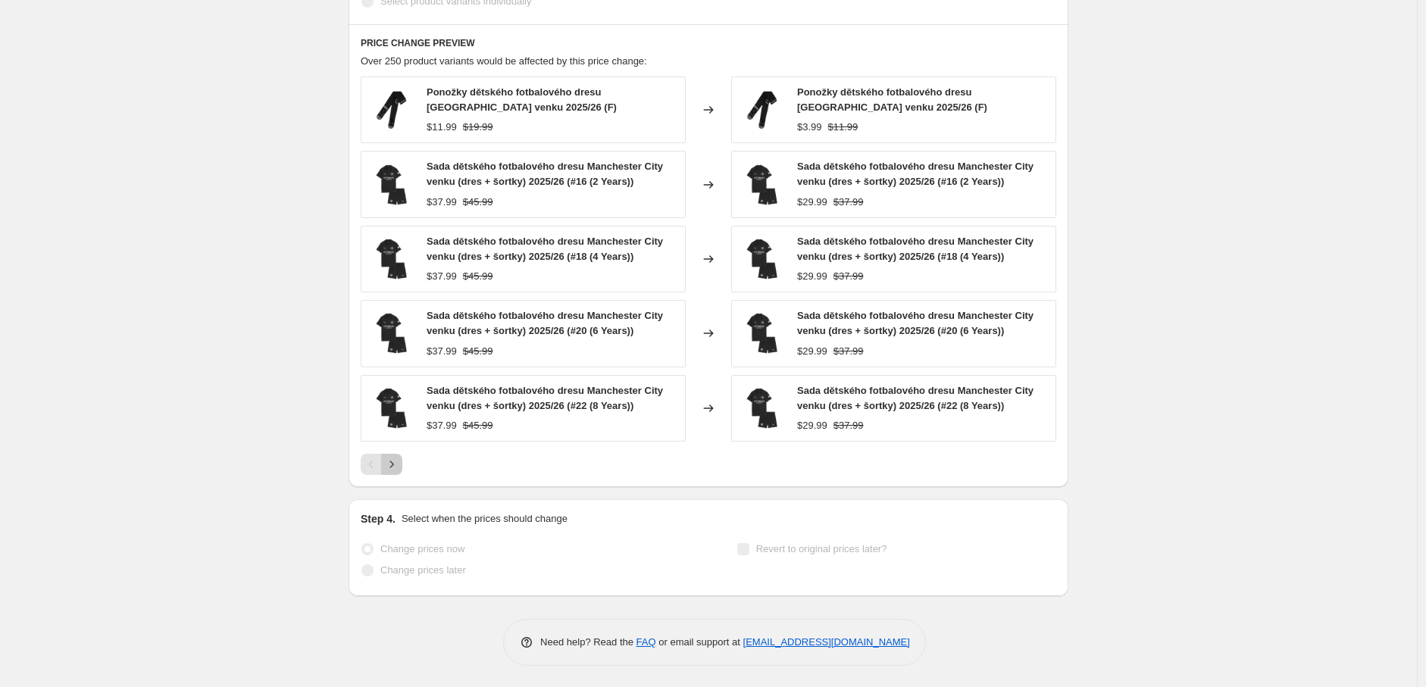
click at [394, 465] on icon "Next" at bounding box center [391, 464] width 15 height 15
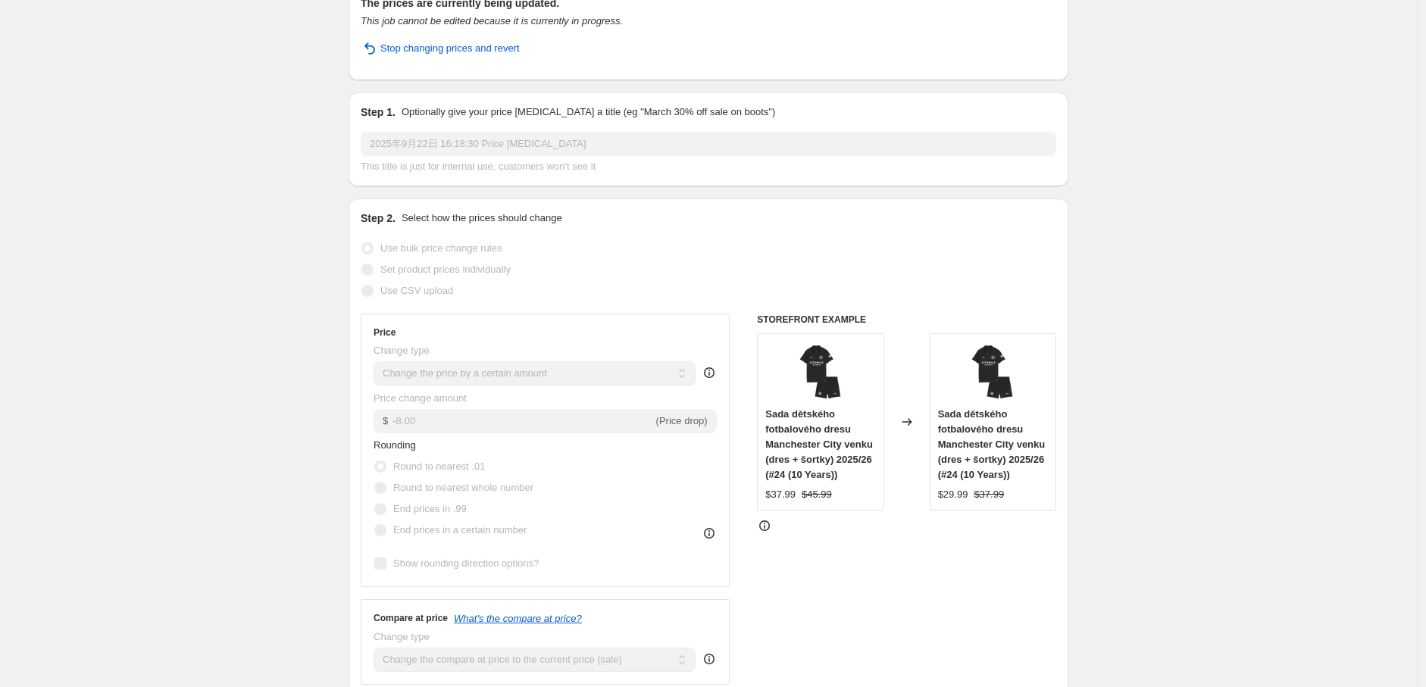
scroll to position [0, 0]
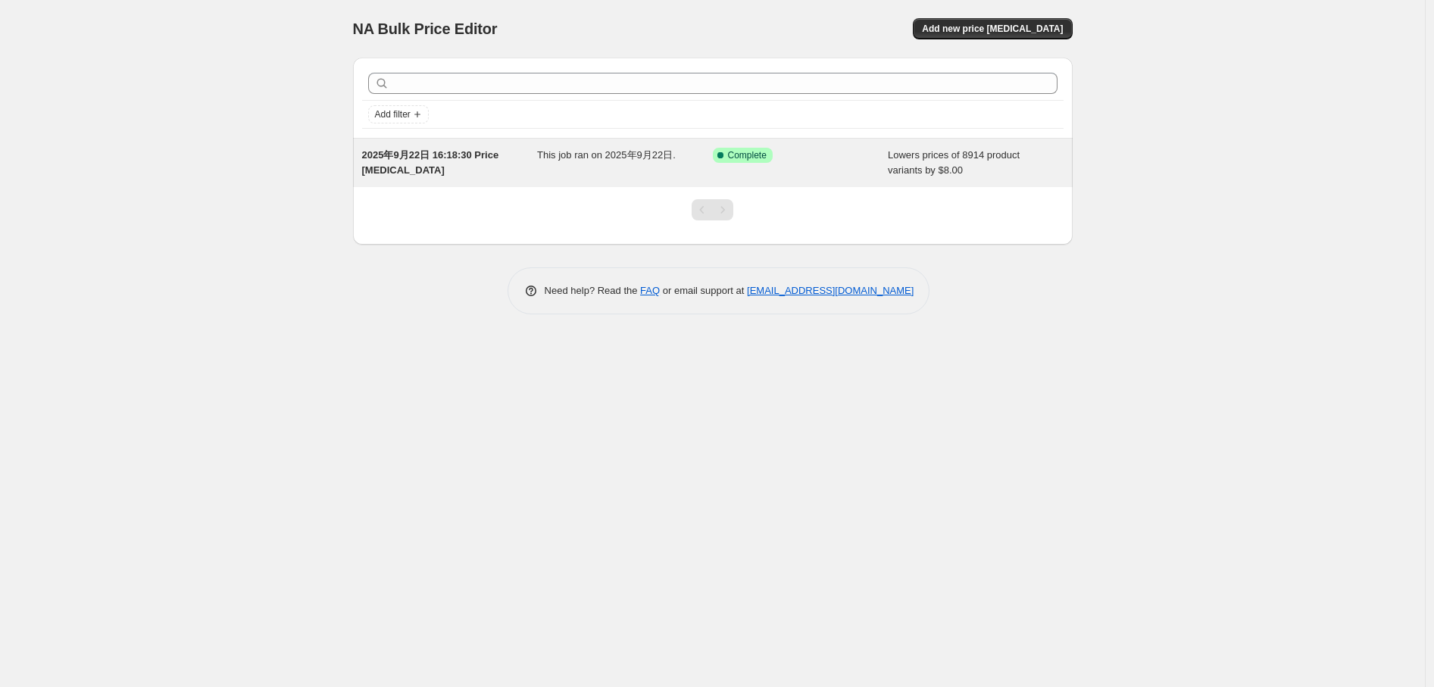
click at [902, 165] on span "Lowers prices of 8914 product variants by $8.00" at bounding box center [954, 162] width 132 height 27
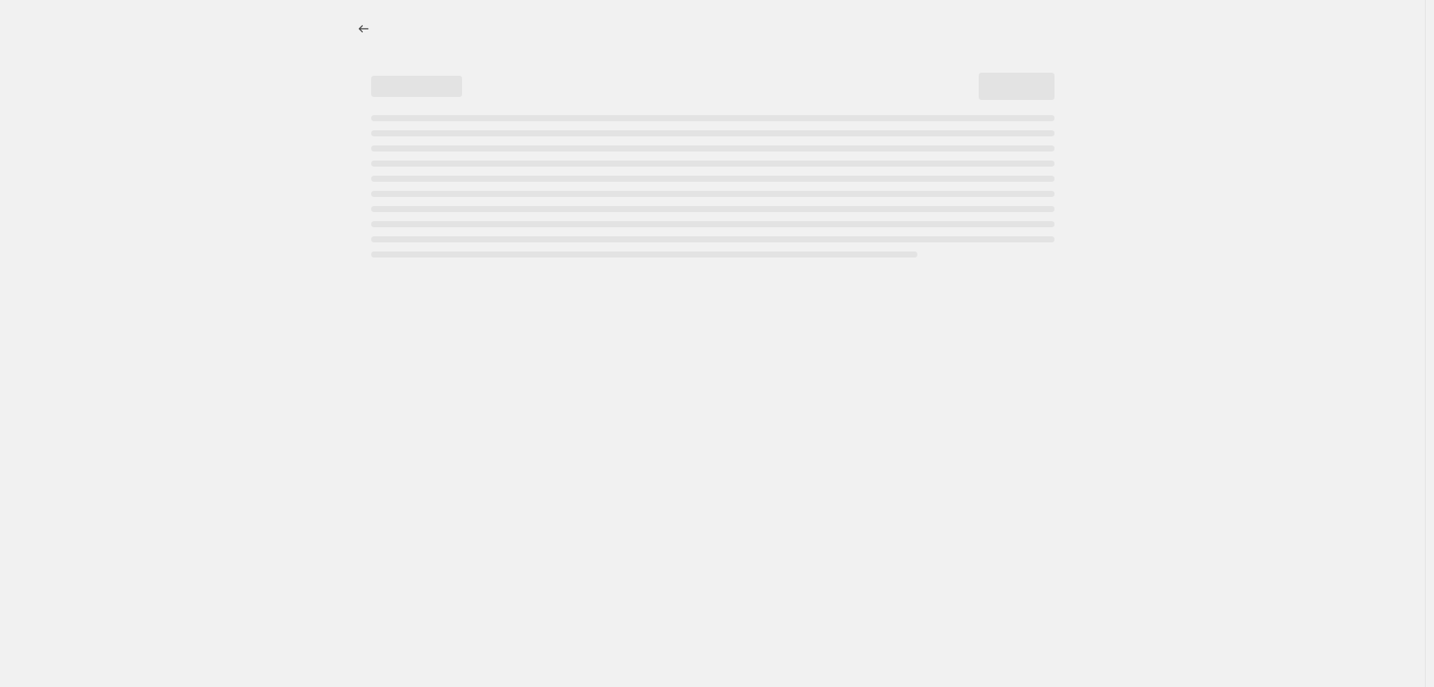
select select "by"
